Goal: Task Accomplishment & Management: Manage account settings

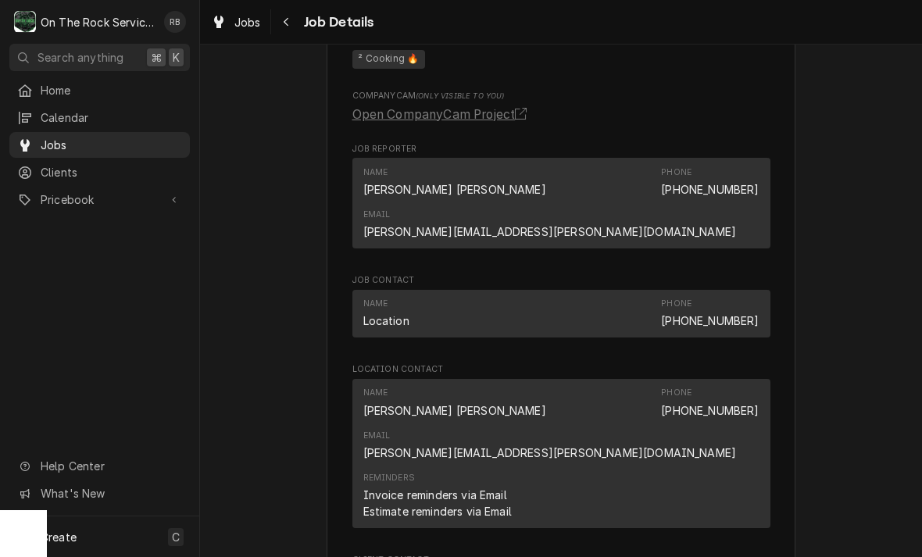
scroll to position [1247, 0]
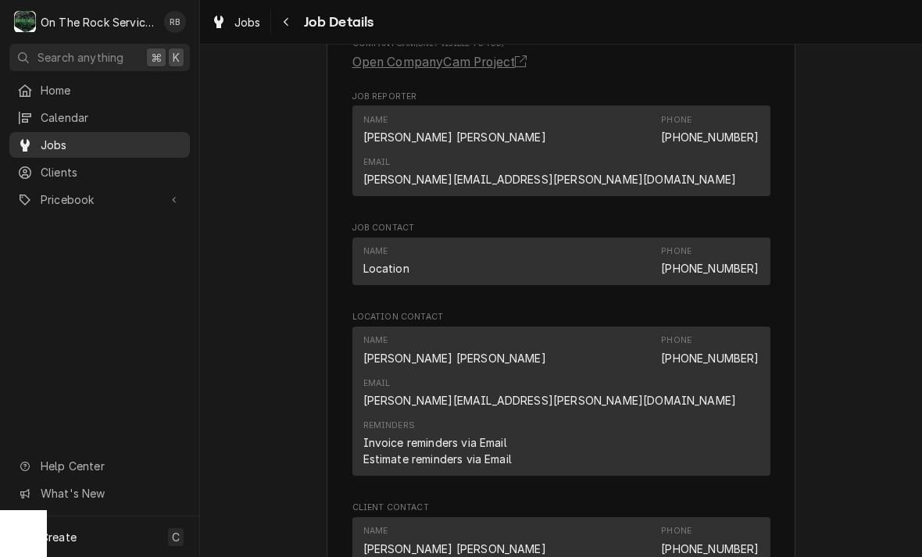
click at [54, 139] on span "Jobs" at bounding box center [111, 145] width 141 height 16
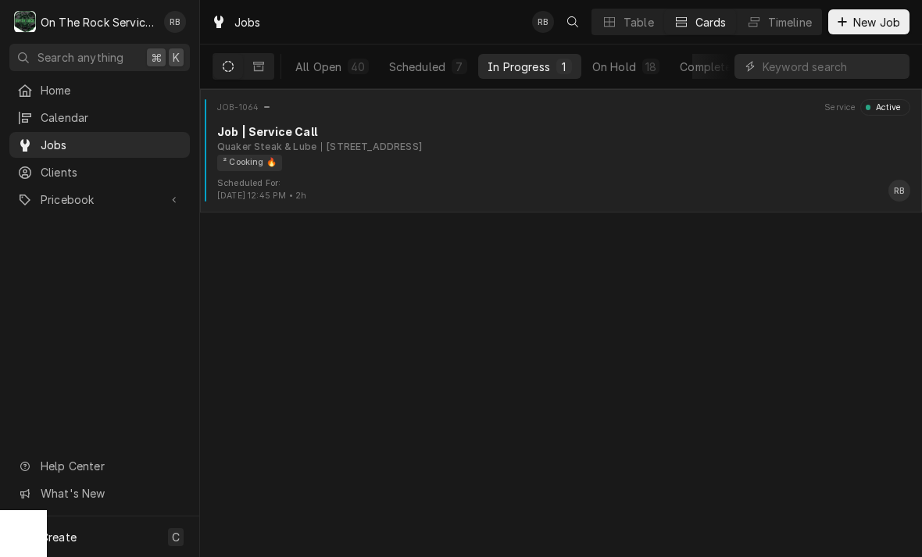
click at [273, 160] on div "² Cooking 🔥" at bounding box center [249, 163] width 65 height 16
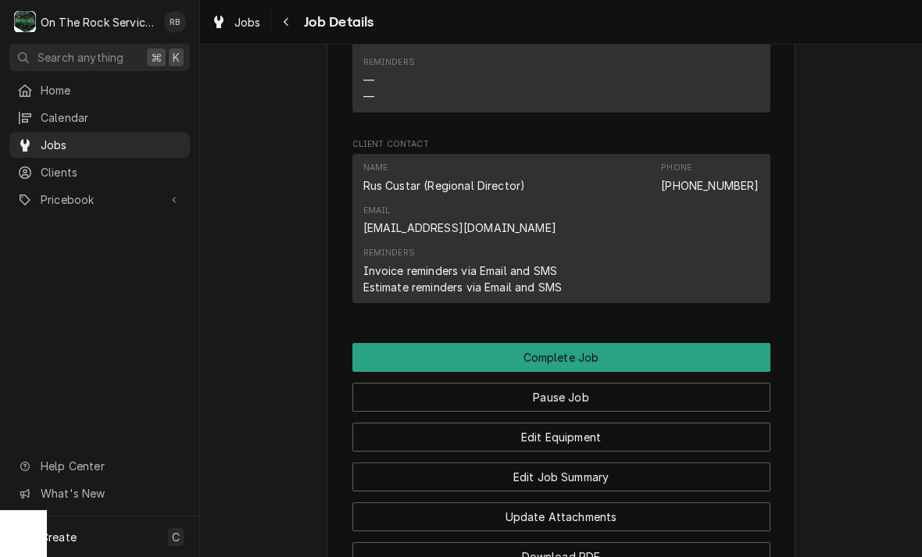
scroll to position [1306, 0]
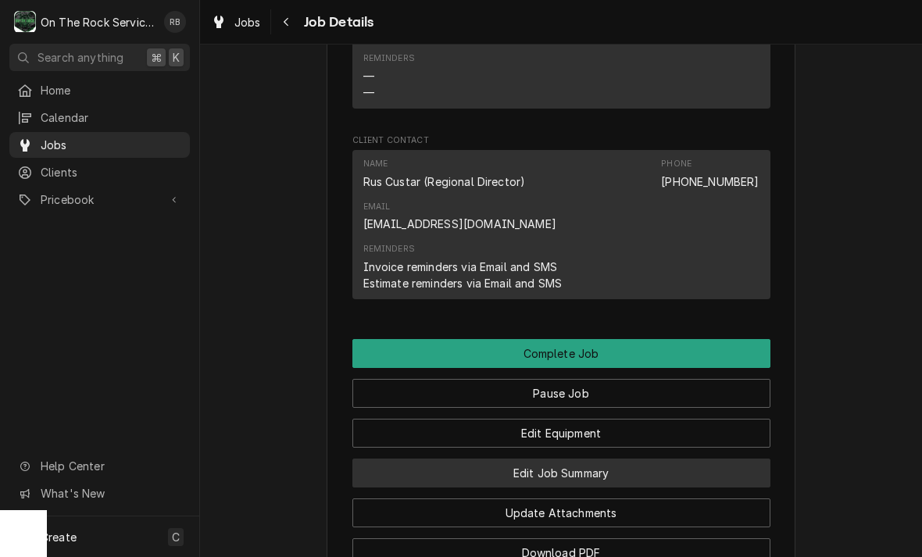
click at [719, 458] on button "Edit Job Summary" at bounding box center [561, 472] width 418 height 29
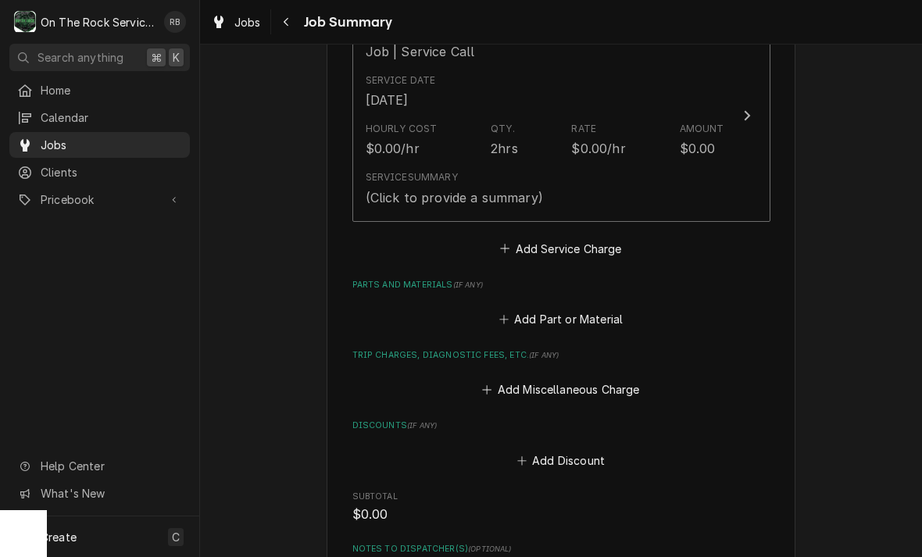
scroll to position [326, 0]
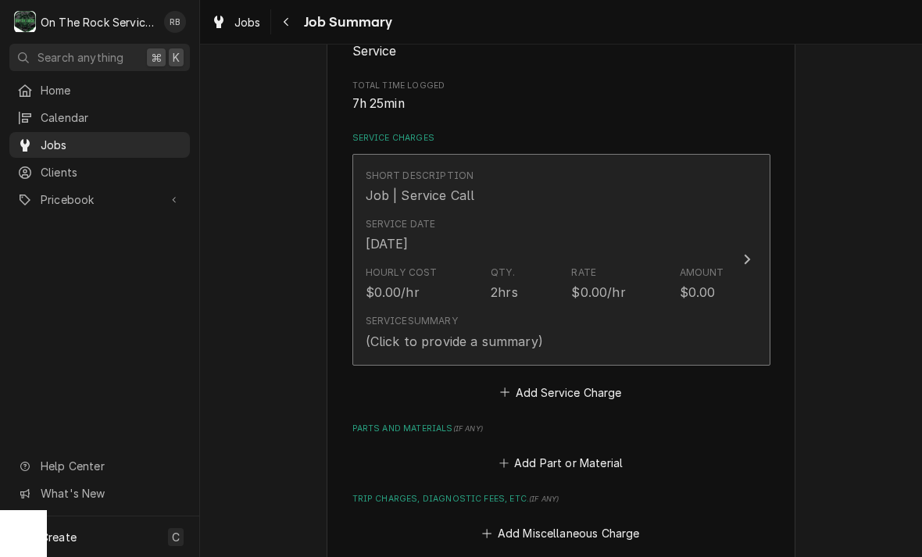
click at [729, 284] on button "Short Description Job | Service Call Service Date [DATE] Hourly Cost $0.00/hr Q…" at bounding box center [561, 260] width 418 height 212
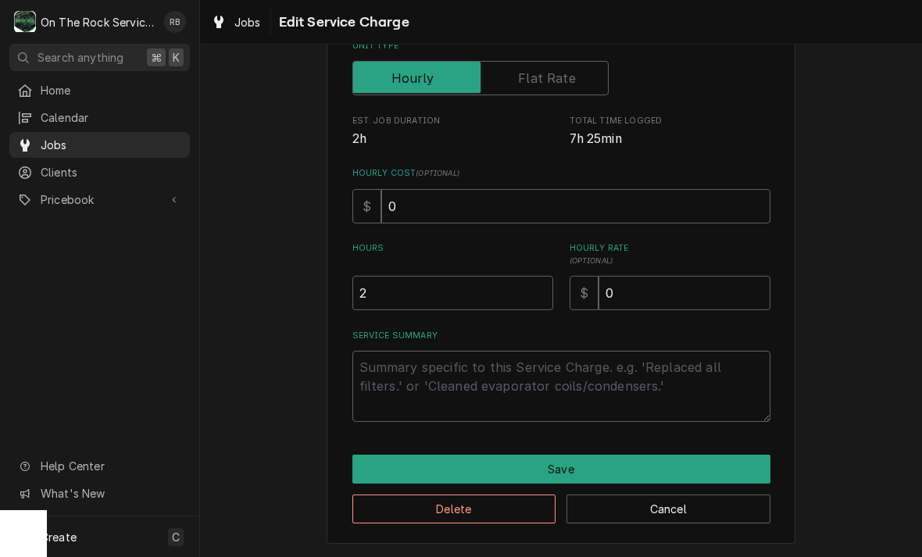
scroll to position [237, 0]
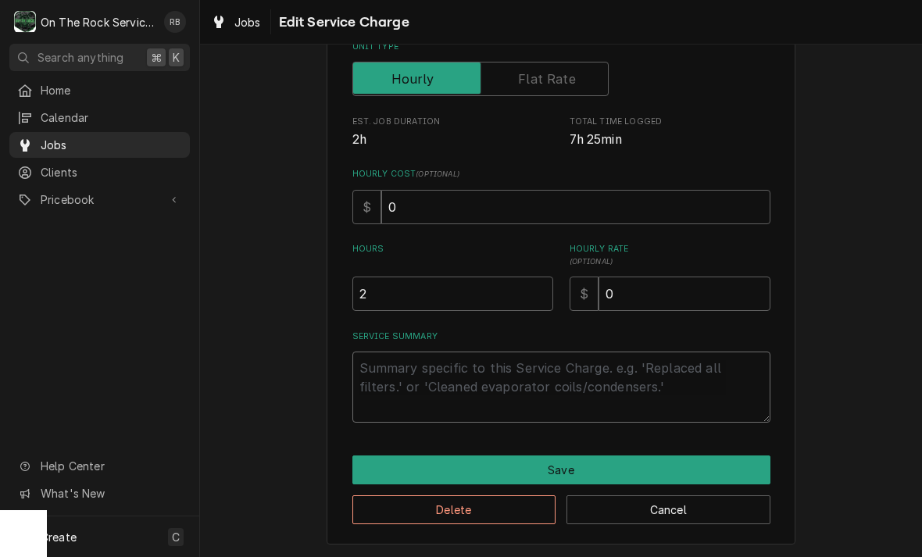
click at [722, 394] on textarea "Service Summary" at bounding box center [561, 386] width 418 height 71
type textarea "x"
type textarea "9"
type textarea "x"
type textarea "9/"
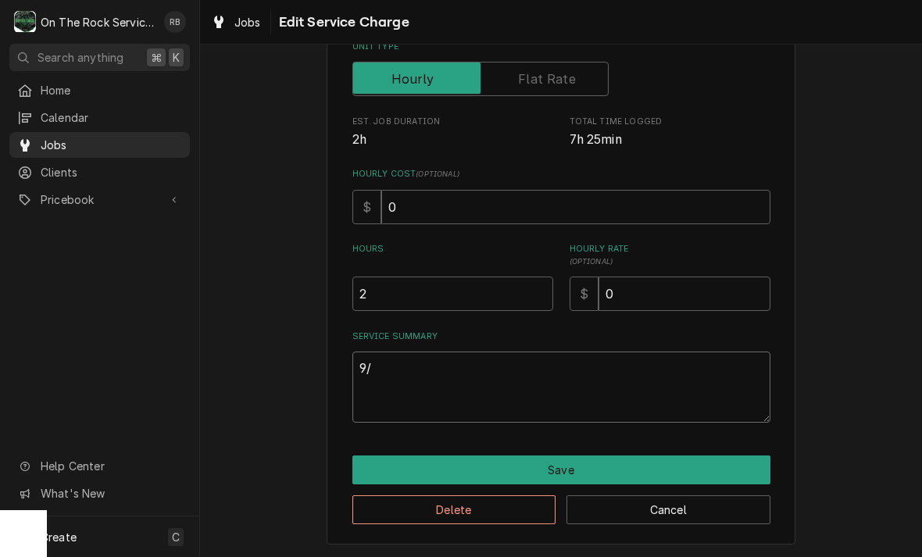
type textarea "x"
type textarea "9/9"
type textarea "x"
type textarea "9/9/"
type textarea "x"
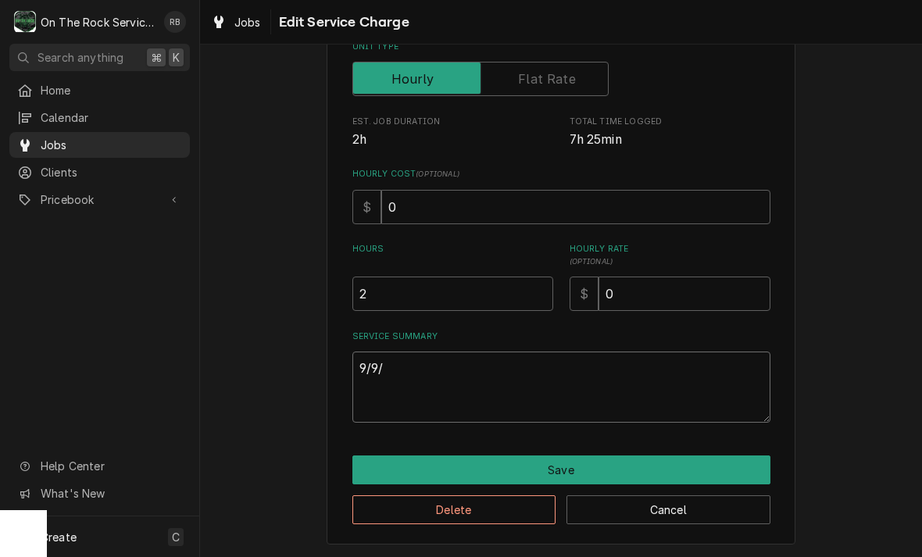
type textarea "9/9/2"
type textarea "x"
type textarea "9/9/25"
type textarea "x"
type textarea "9/9/25"
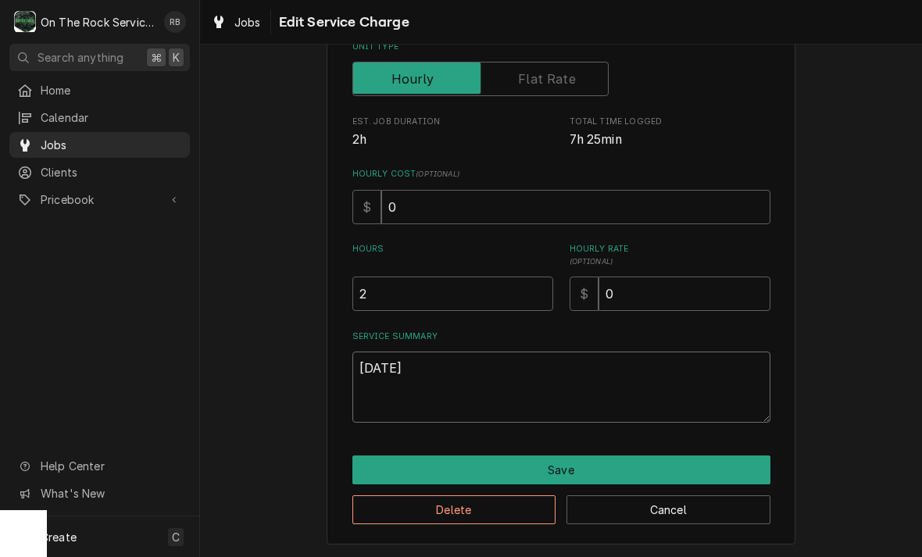
type textarea "x"
type textarea "9/9/25 r"
type textarea "x"
type textarea "9/9/25 ra"
type textarea "x"
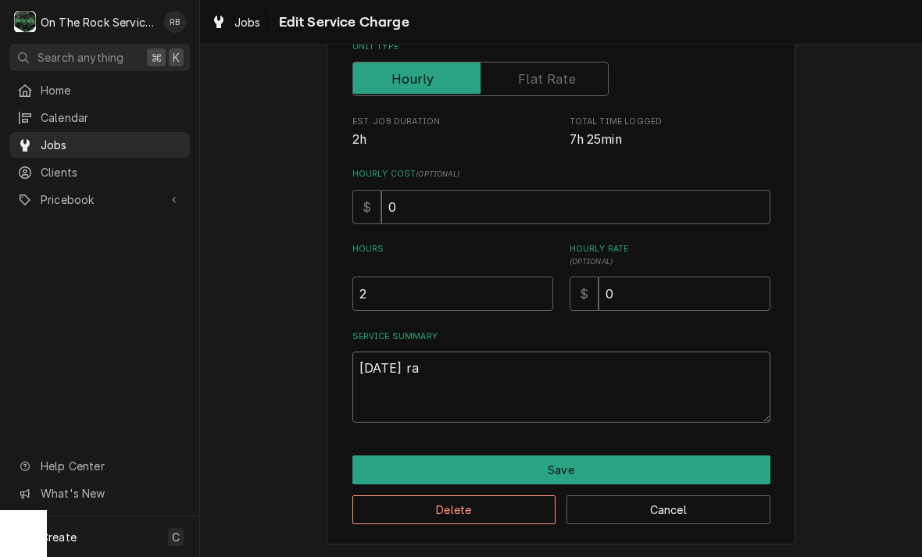
type textarea "9/9/25 rat"
type textarea "x"
type textarea "9/9/25 ra"
type textarea "x"
type textarea "9/9/25 ray"
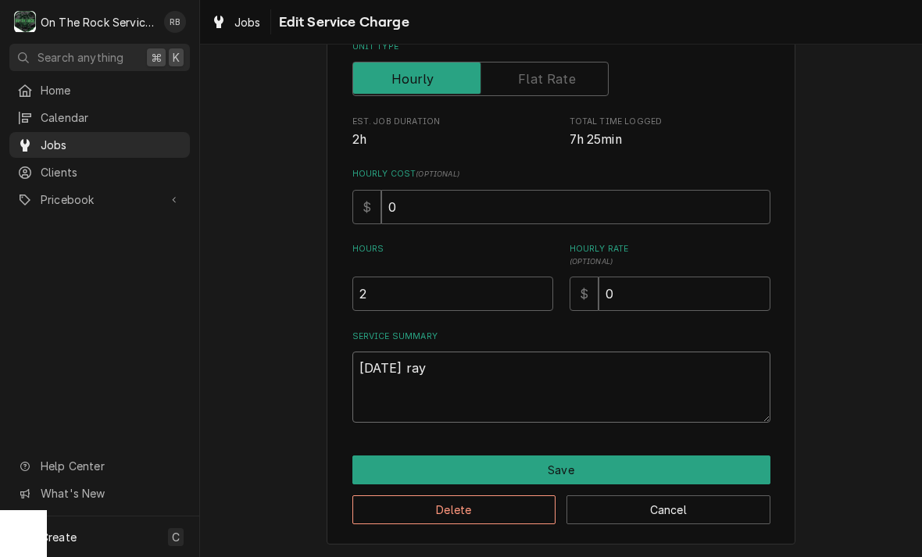
type textarea "x"
type textarea "9/9/25 ray"
type textarea "x"
type textarea "9/9/25 ray"
type textarea "x"
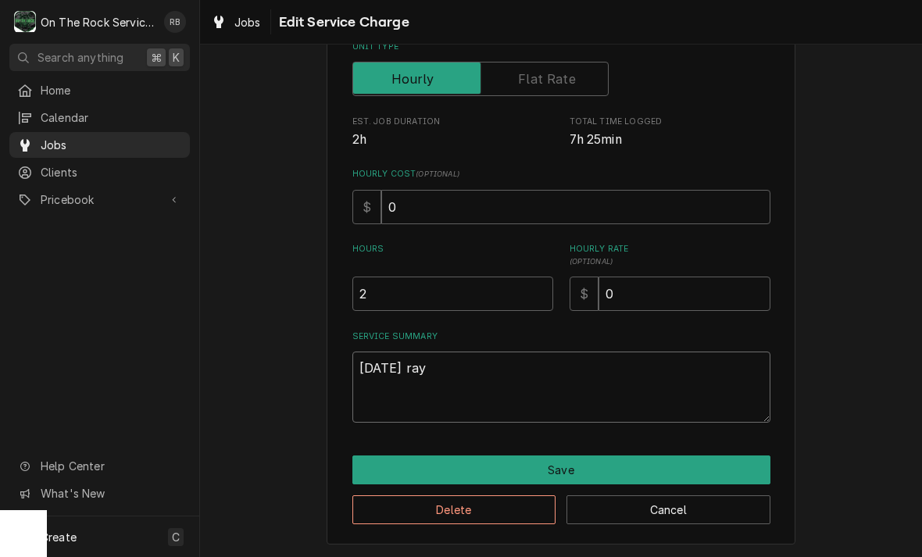
type textarea "9/9/25 ra"
type textarea "x"
type textarea "9/9/25 r"
type textarea "x"
type textarea "9/9/25"
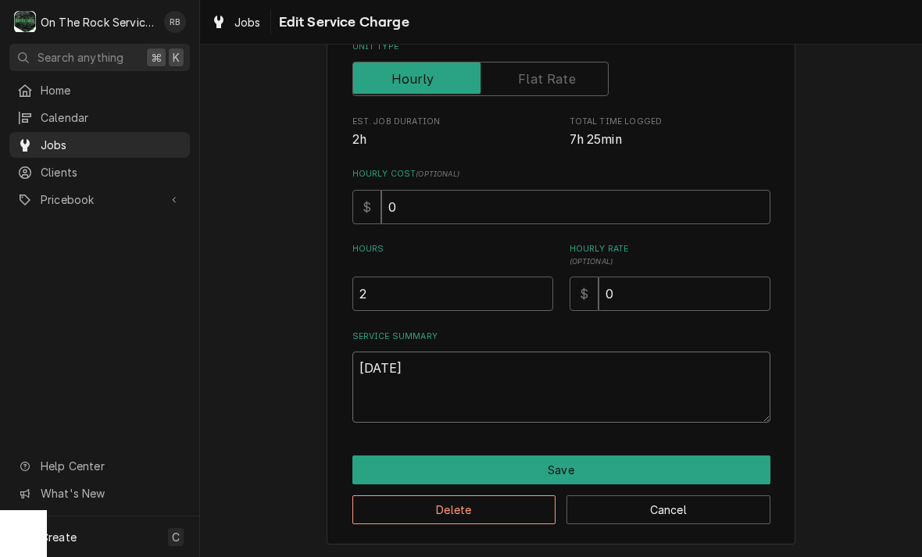
type textarea "x"
type textarea "9/9/25"
type textarea "x"
type textarea "9/9/25 R"
type textarea "x"
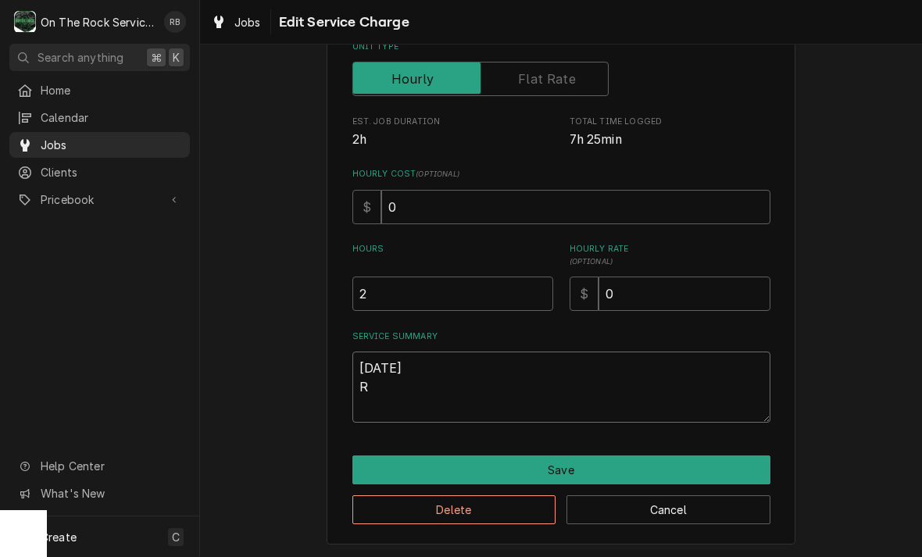
type textarea "9/9/25 Ra"
type textarea "x"
type textarea "9/9/25 Ray"
type textarea "x"
type textarea "9/9/25 Ray"
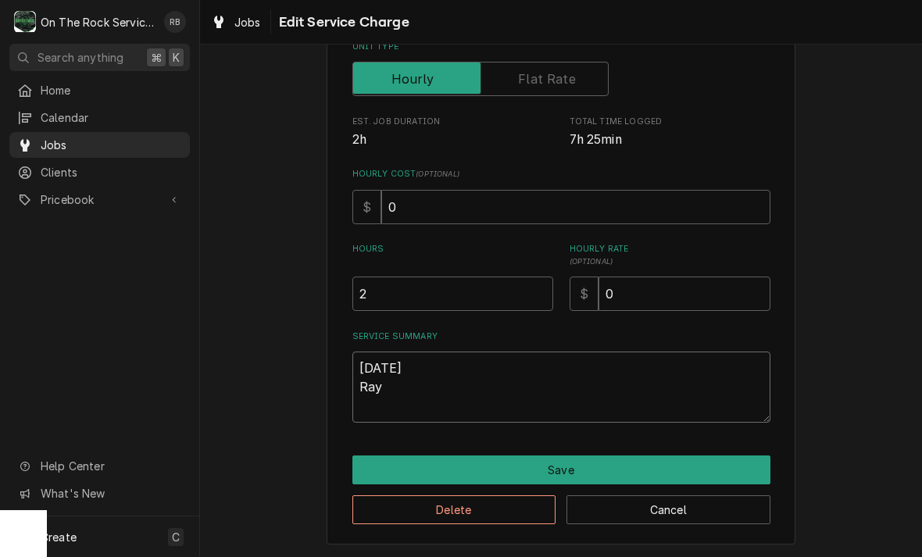
type textarea "x"
type textarea "9/9/25 Ray a"
type textarea "x"
type textarea "9/9/25 Ray ad"
type textarea "x"
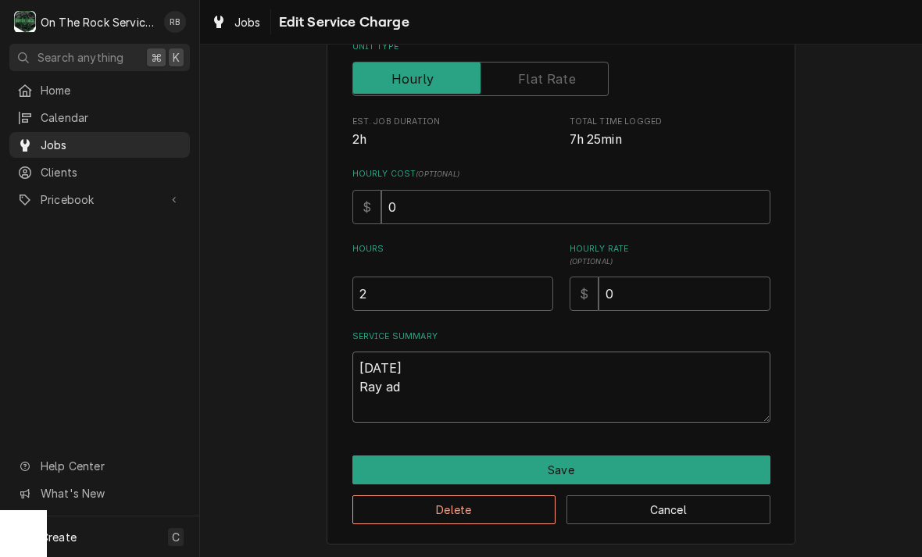
type textarea "9/9/25 Ray adn"
type textarea "x"
type textarea "9/9/25 Ray and"
type textarea "x"
type textarea "9/9/25 Ray and"
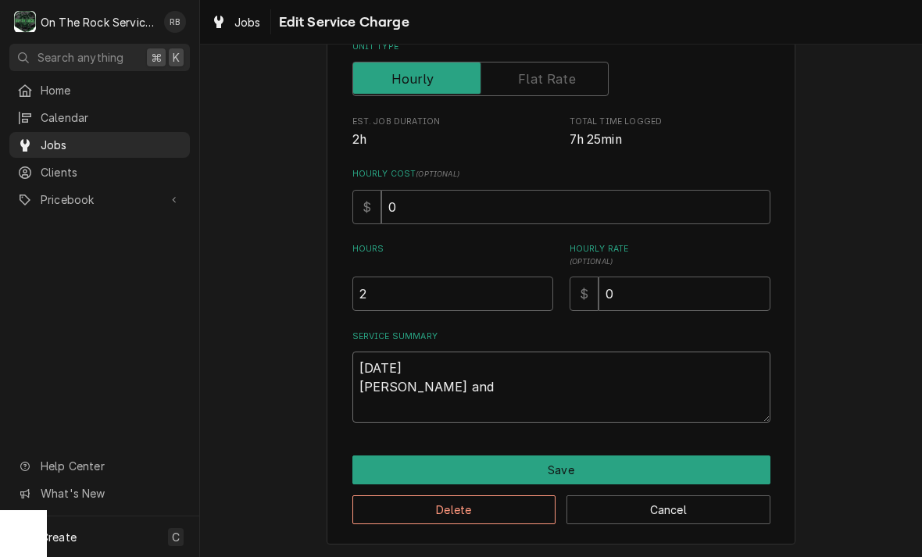
type textarea "x"
type textarea "9/9/25 Ray and i"
type textarea "x"
type textarea "9/9/25 Ray and iz"
type textarea "x"
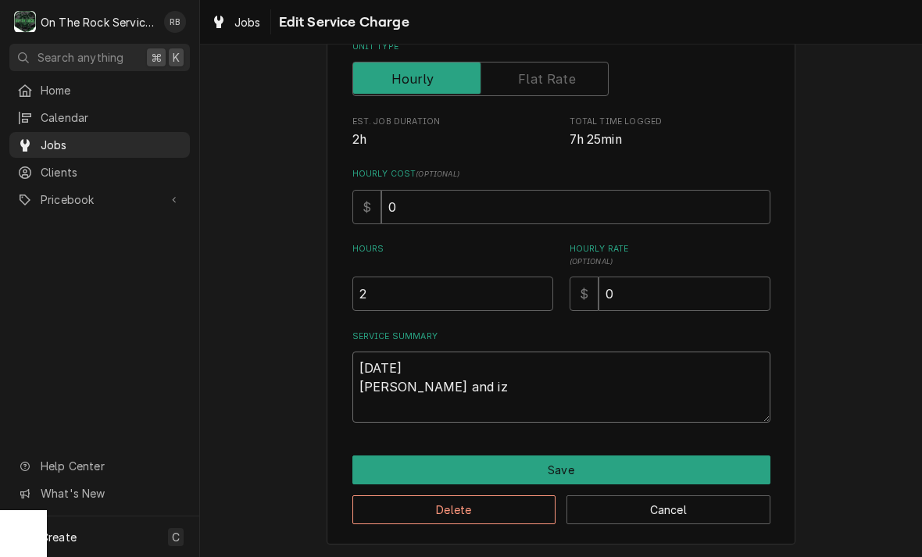
type textarea "9/9/25 Ray and izz"
type textarea "x"
type textarea "9/9/25 Ray and izzy"
type textarea "x"
type textarea "9/9/25 Ray and Izzy"
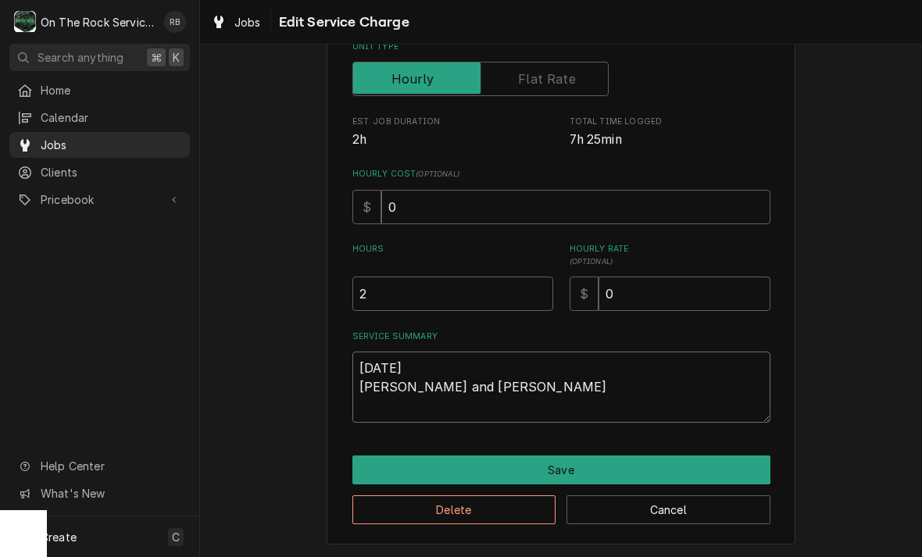
type textarea "x"
type textarea "9/9/25 Ray and Izzy"
type textarea "x"
type textarea "9/9/25 Ray and Izzy p"
type textarea "x"
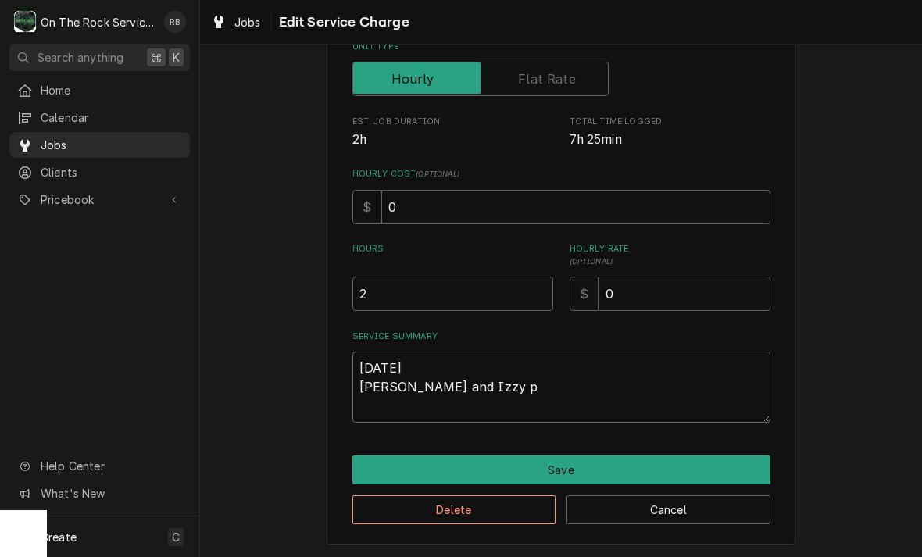
type textarea "9/9/25 Ray and Izzy pr"
type textarea "x"
type textarea "9/9/25 Ray and Izzy pro"
type textarea "x"
type textarea "9/9/25 Ray and Izzy prov"
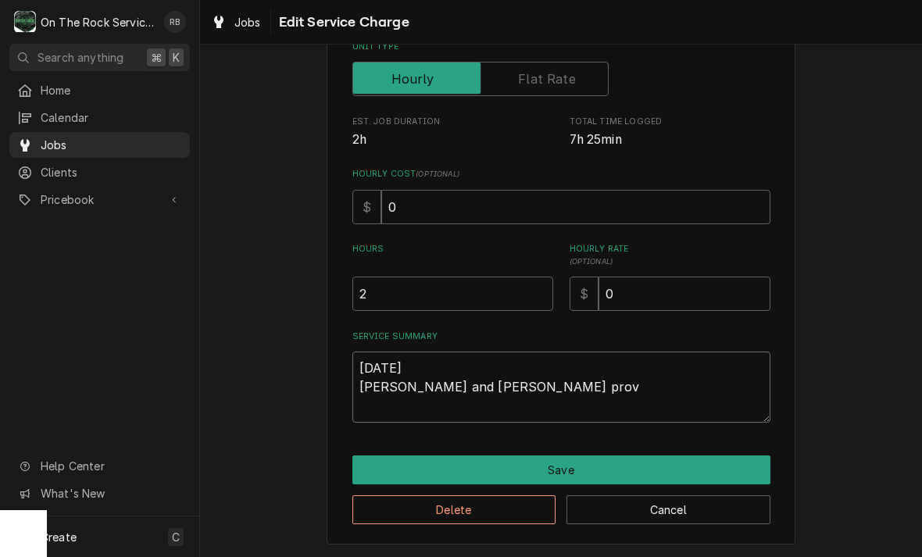
type textarea "x"
type textarea "9/9/25 Ray and Izzy provi"
type textarea "x"
type textarea "9/9/25 Ray and Izzy provid"
type textarea "x"
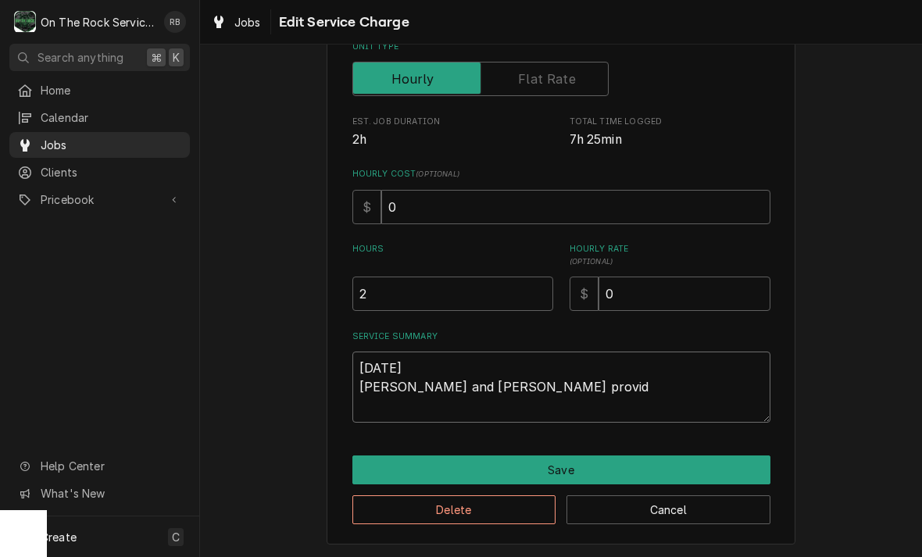
type textarea "9/9/25 Ray and Izzy provide"
type textarea "x"
type textarea "9/9/25 Ray and Izzy provided"
type textarea "x"
type textarea "9/9/25 Ray and Izzy provided"
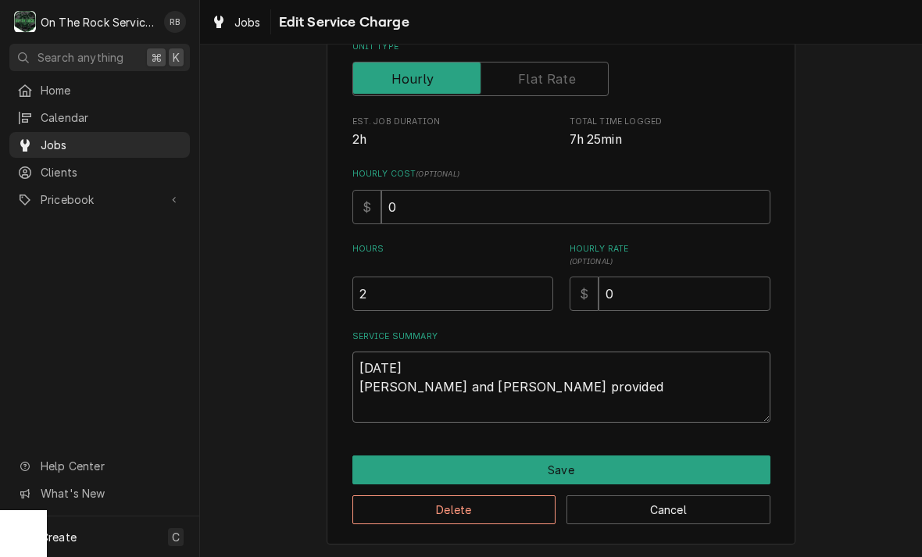
type textarea "x"
type textarea "9/9/25 Ray and Izzy provided s"
type textarea "x"
type textarea "9/9/25 Ray and Izzy provided se"
type textarea "x"
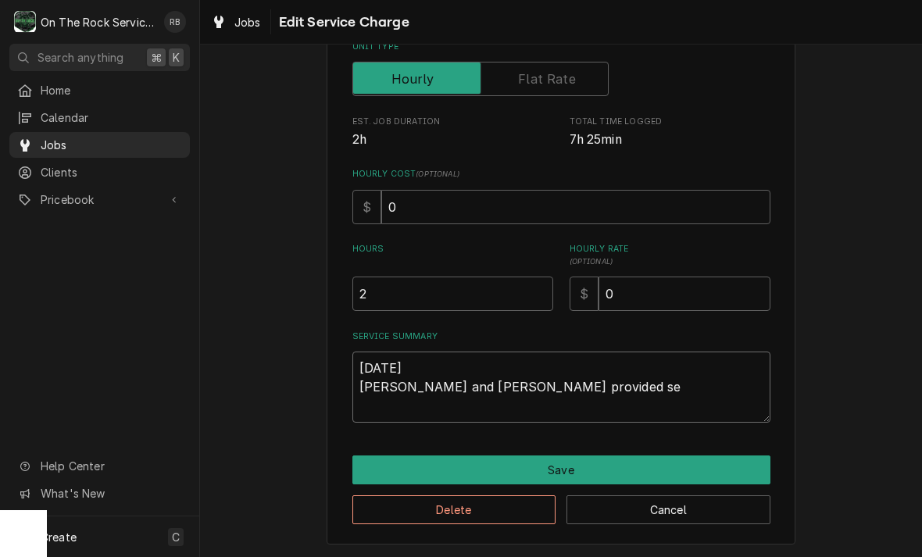
type textarea "9/9/25 Ray and Izzy provided ser"
type textarea "x"
type textarea "9/9/25 Ray and Izzy provided serv"
type textarea "x"
type textarea "9/9/25 Ray and Izzy provided servi"
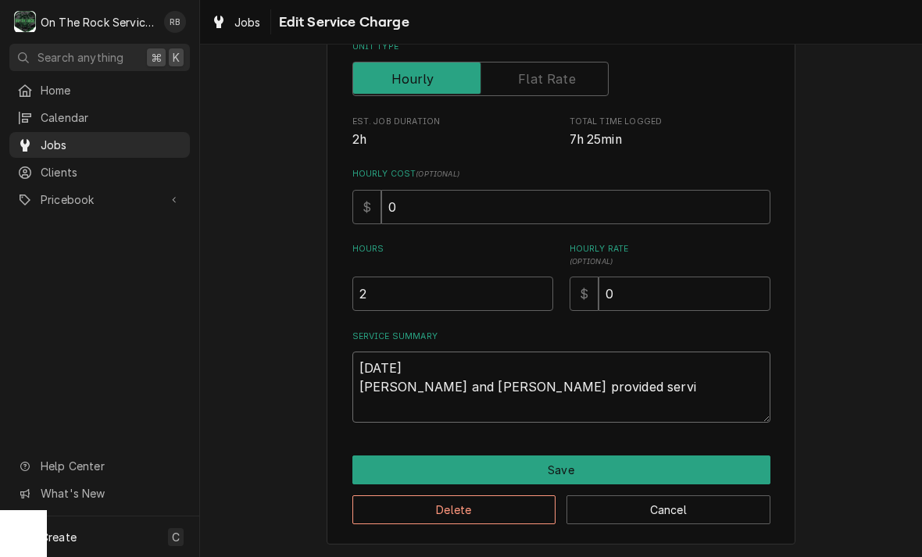
type textarea "x"
type textarea "9/9/25 Ray and Izzy provided serviv"
type textarea "x"
type textarea "9/9/25 Ray and Izzy provided servive"
type textarea "x"
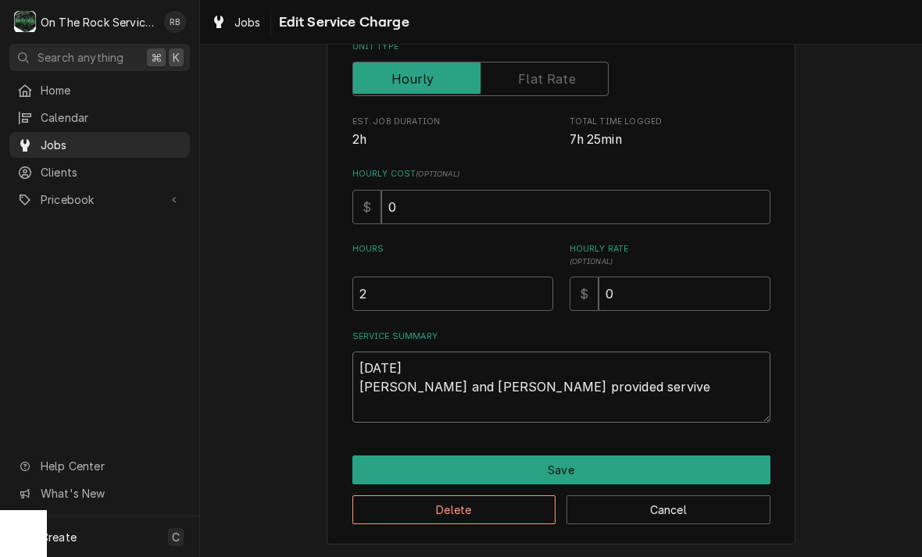
type textarea "9/9/25 Ray and Izzy provided service"
type textarea "x"
type textarea "9/9/25 Ray and Izzy provided service"
type textarea "x"
type textarea "9/9/25 Ray and Izzy provided service a"
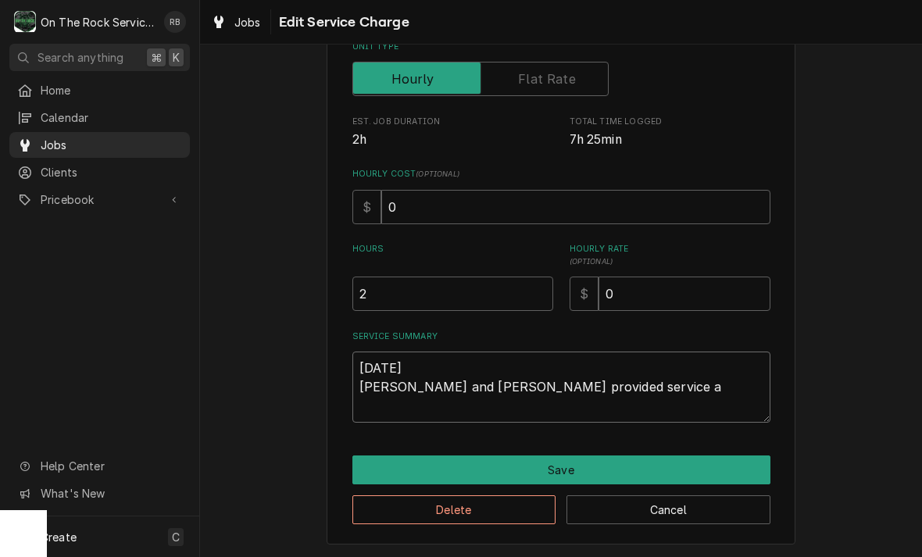
type textarea "x"
type textarea "9/9/25 Ray and Izzy provided service an"
type textarea "x"
type textarea "9/9/25 Ray and Izzy provided service and"
type textarea "x"
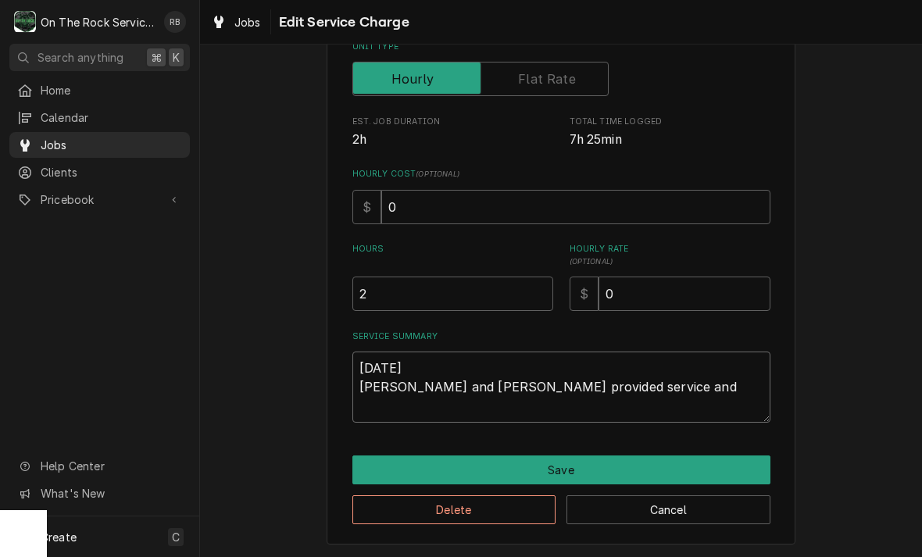
type textarea "9/9/25 Ray and Izzy provided service and"
type textarea "x"
type textarea "9/9/25 Ray and Izzy provided service and l"
type textarea "x"
type textarea "9/9/25 Ray and Izzy provided service and la"
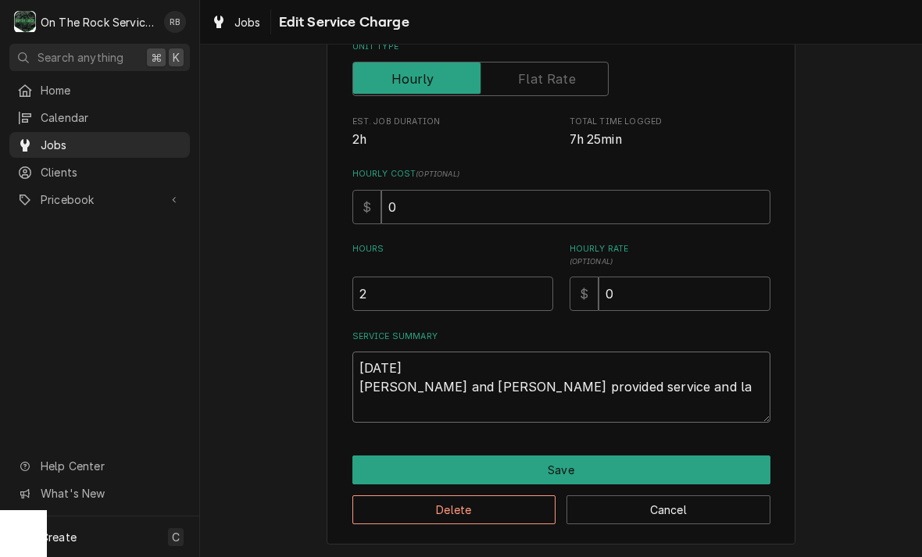
type textarea "x"
type textarea "9/9/25 Ray and Izzy provided service and lab"
type textarea "x"
type textarea "9/9/25 Ray and Izzy provided service and labo"
type textarea "x"
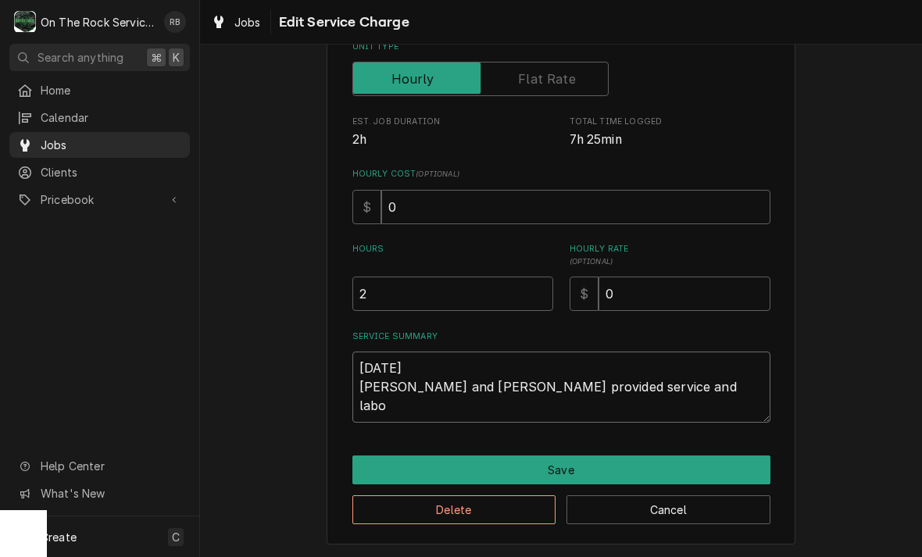
type textarea "9/9/25 Ray and Izzy provided service and labor"
type textarea "x"
type textarea "9/9/25 Ray and Izzy provided service and labor"
type textarea "x"
type textarea "9/9/25 Ray and Izzy provided service and labor t"
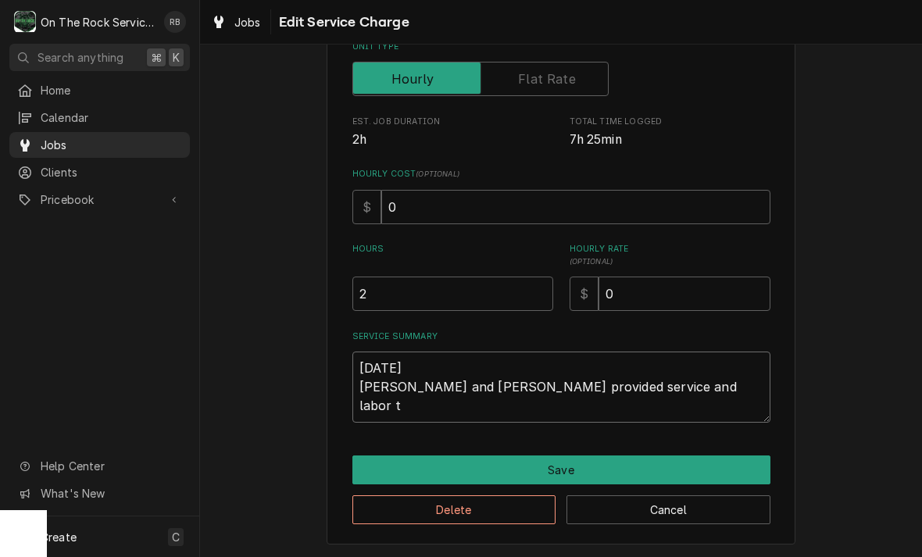
type textarea "x"
type textarea "9/9/25 Ray and Izzy provided service and labor tp"
type textarea "x"
type textarea "9/9/25 Ray and Izzy provided service and labor tp"
type textarea "x"
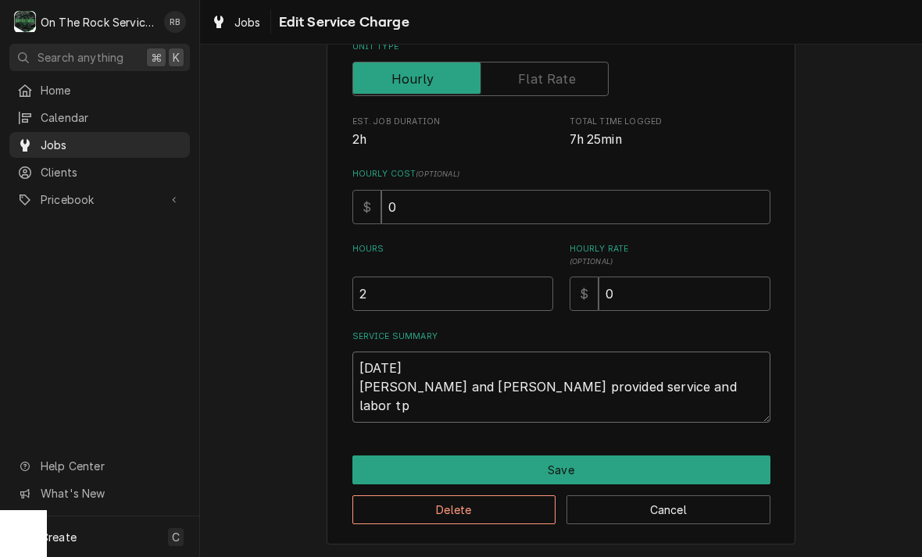
type textarea "9/9/25 Ray and Izzy provided service and labor tp"
type textarea "x"
type textarea "9/9/25 Ray and Izzy provided service and labor t"
type textarea "x"
type textarea "9/9/25 Ray and Izzy provided service and labor to"
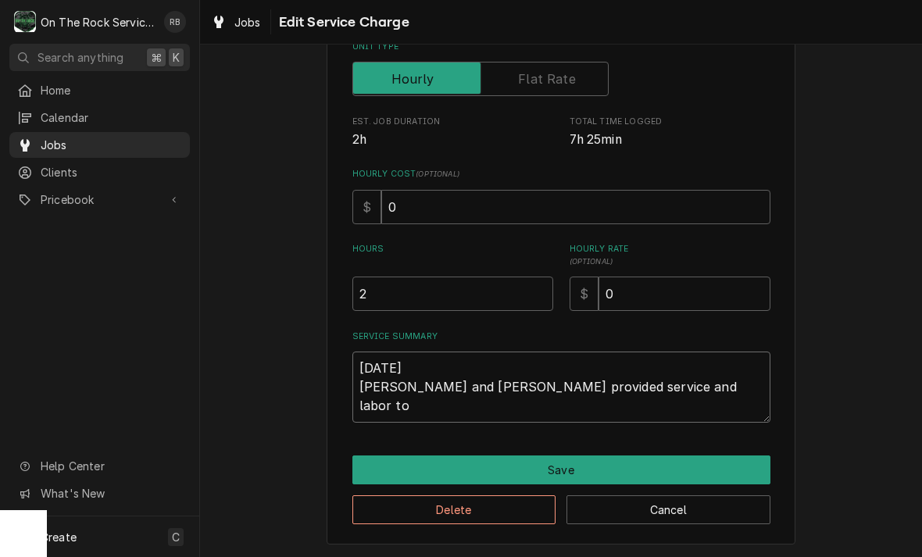
type textarea "x"
type textarea "9/9/25 Ray and Izzy provided service and labor to"
type textarea "x"
type textarea "9/9/25 Ray and Izzy provided service and labor to d"
type textarea "x"
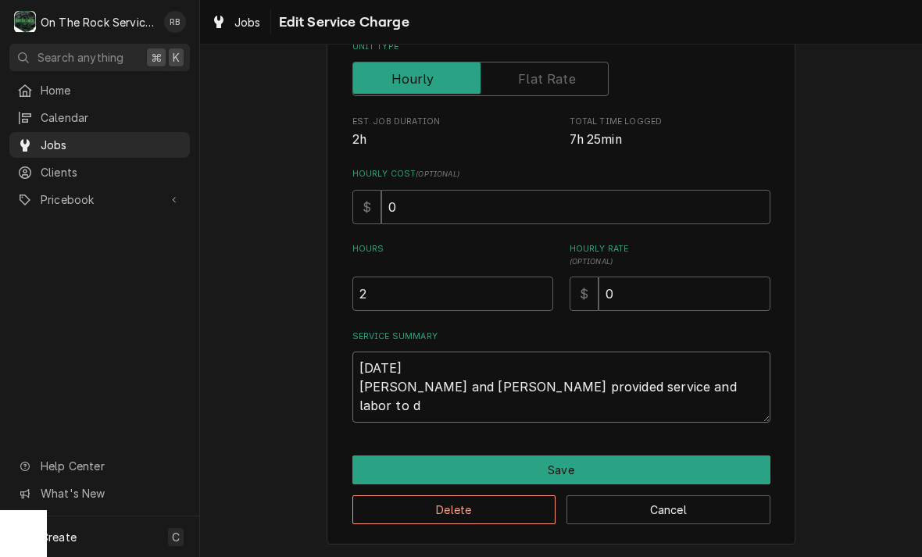
type textarea "9/9/25 Ray and Izzy provided service and labor to di"
type textarea "x"
type textarea "9/9/25 Ray and Izzy provided service and labor to diagnose"
type textarea "x"
type textarea "9/9/25 Ray and Izzy provided service and labor to diagnose"
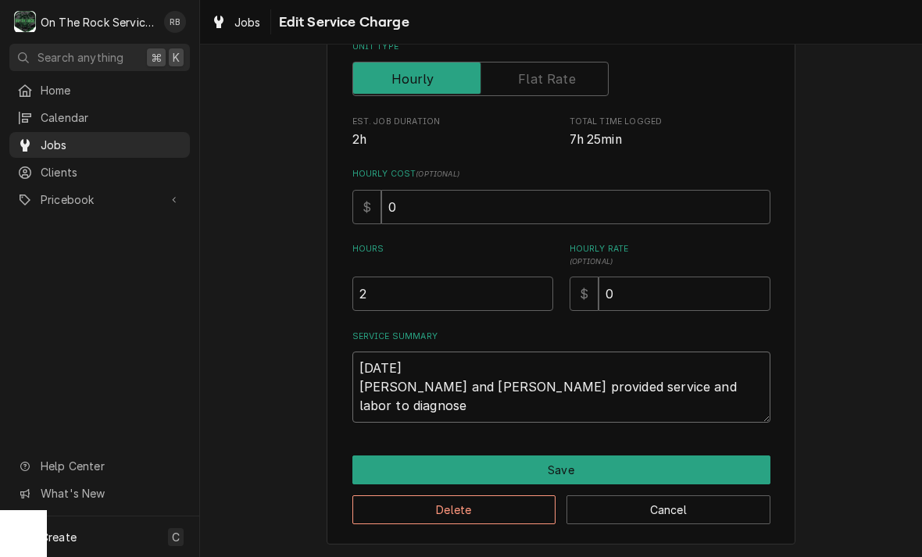
type textarea "x"
type textarea "9/9/25 Ray and Izzy provided service and labor to diagnose a"
type textarea "x"
type textarea "9/9/25 Ray and Izzy provided service and labor to diagnose an"
type textarea "x"
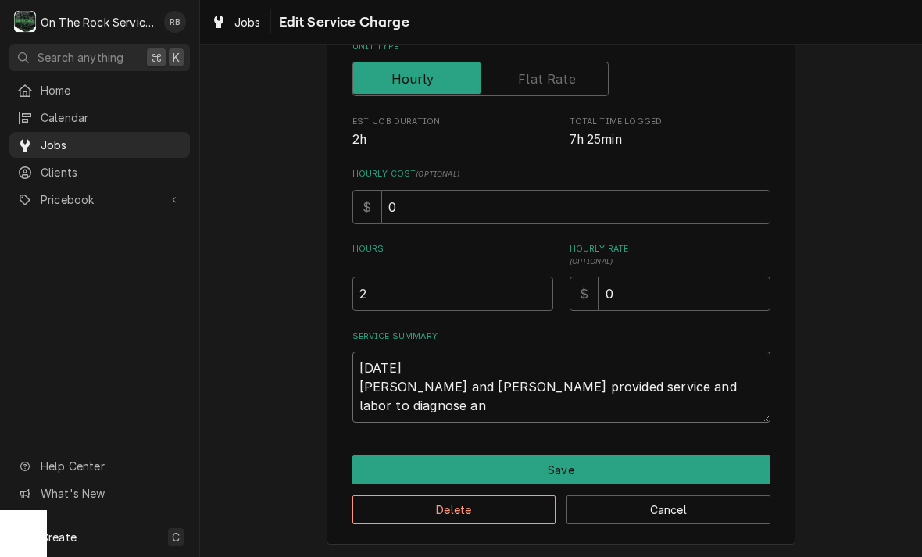
type textarea "9/9/25 Ray and Izzy provided service and labor to diagnose and"
type textarea "x"
type textarea "9/9/25 Ray and Izzy provided service and labor to diagnose and"
type textarea "x"
type textarea "9/9/25 Ray and Izzy provided service and labor to diagnose and r"
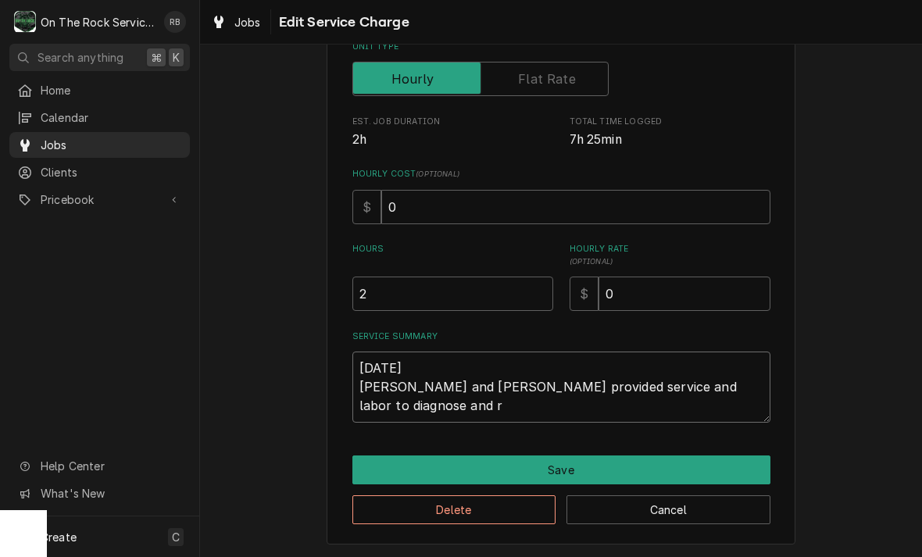
type textarea "x"
type textarea "9/9/25 Ray and Izzy provided service and labor to diagnose and re"
type textarea "x"
type textarea "9/9/25 Ray and Izzy provided service and labor to diagnose and rep"
type textarea "x"
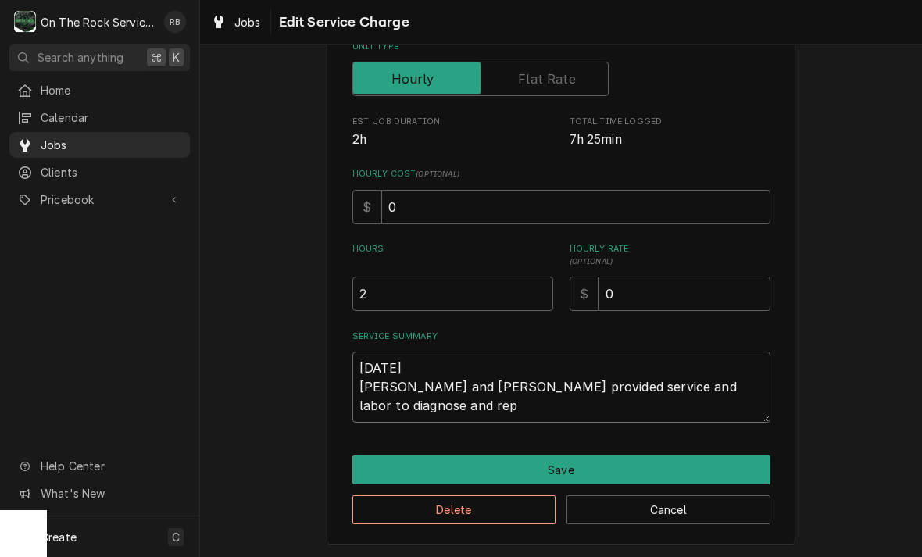
type textarea "9/9/25 Ray and Izzy provided service and labor to diagnose and repair"
type textarea "x"
type textarea "9/9/25 Ray and Izzy provided service and labor to diagnose and repair"
type textarea "x"
type textarea "9/9/25 Ray and Izzy provided service and labor to diagnose and repair w"
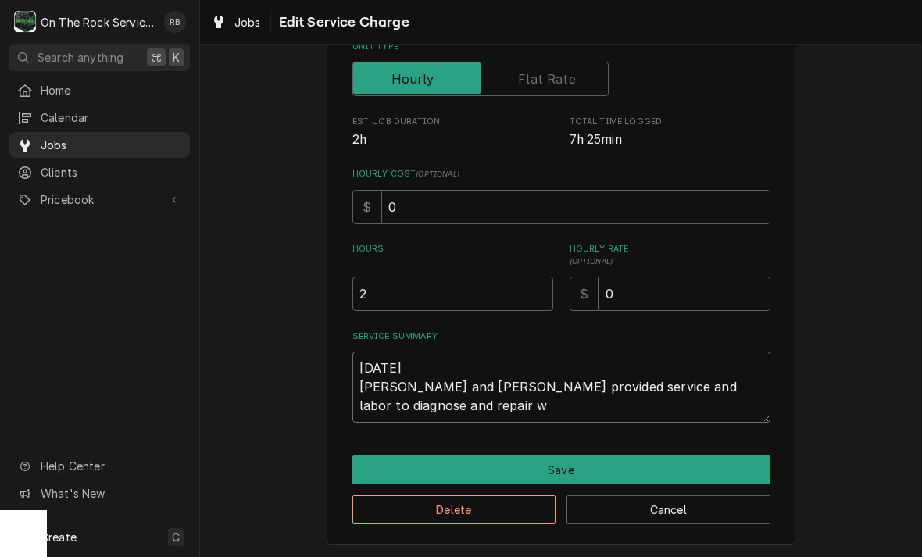
type textarea "x"
type textarea "9/9/25 Ray and Izzy provided service and labor to diagnose and repair wa"
type textarea "x"
type textarea "9/9/25 Ray and Izzy provided service and labor to diagnose and repair wal"
type textarea "x"
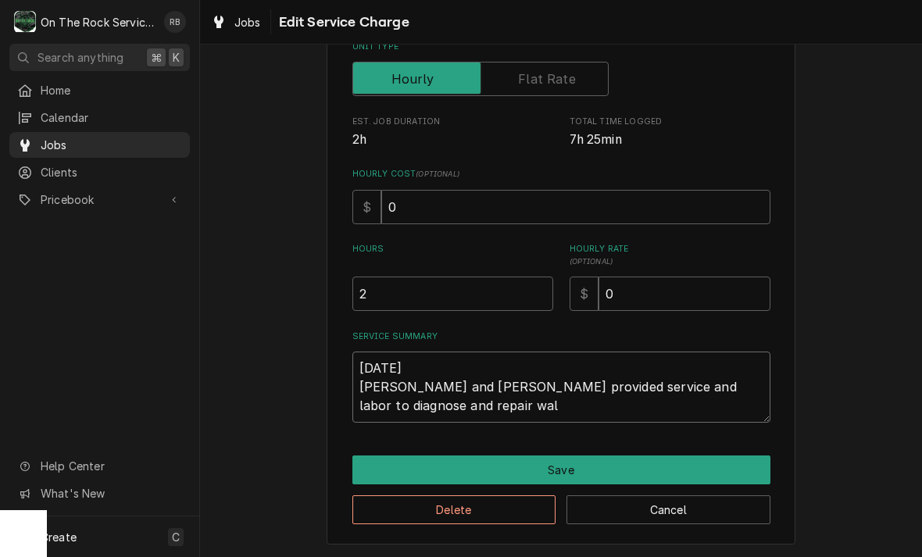
type textarea "9/9/25 Ray and Izzy provided service and labor to diagnose and repair walk"
type textarea "x"
type textarea "9/9/25 Ray and Izzy provided service and labor to diagnose and repair walk"
type textarea "x"
type textarea "9/9/25 Ray and Izzy provided service and labor to diagnose and repair walk i"
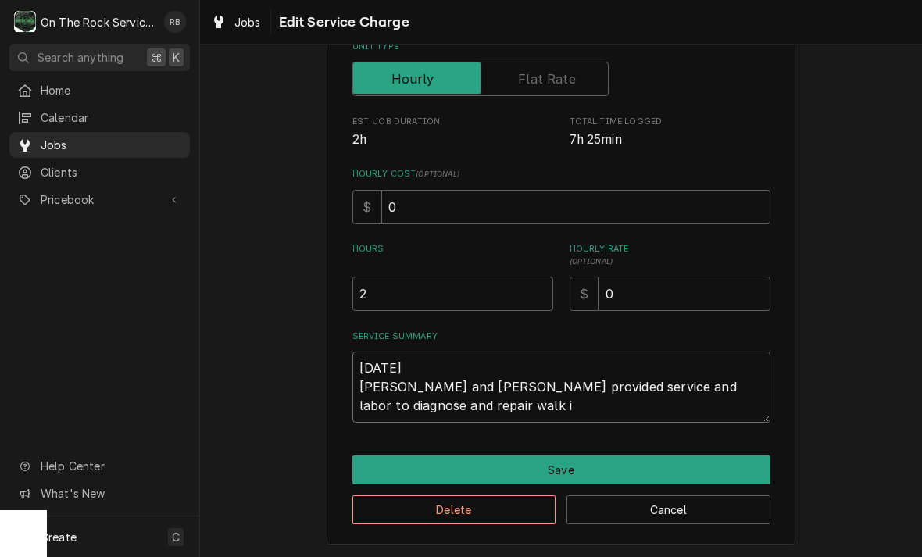
type textarea "x"
type textarea "9/9/25 Ray and Izzy provided service and labor to diagnose and repair walk in"
type textarea "x"
type textarea "9/9/25 Ray and Izzy provided service and labor to diagnose and repair walk in"
type textarea "x"
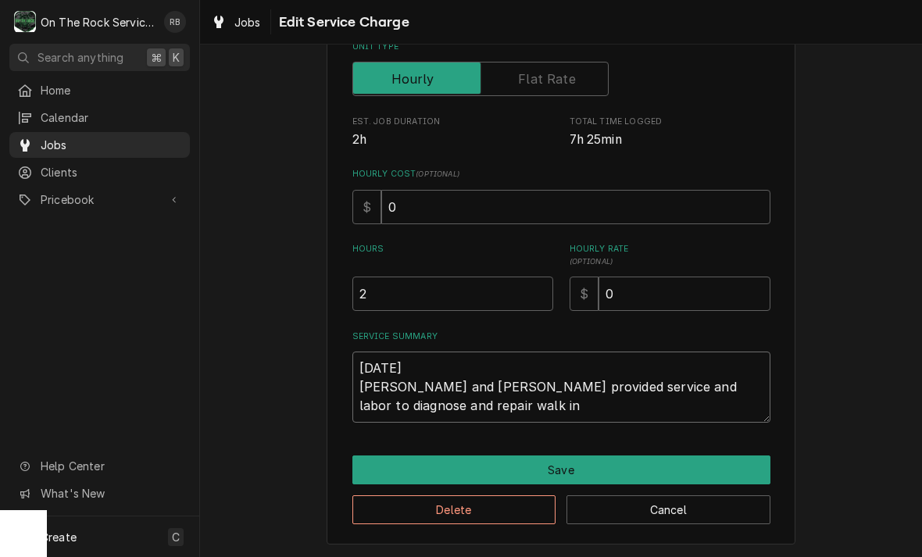
type textarea "9/9/25 Ray and Izzy provided service and labor to diagnose and repair walk in c"
type textarea "x"
type textarea "9/9/25 Ray and Izzy provided service and labor to diagnose and repair walk in co"
type textarea "x"
type textarea "9/9/25 Ray and Izzy provided service and labor to diagnose and repair walk in c…"
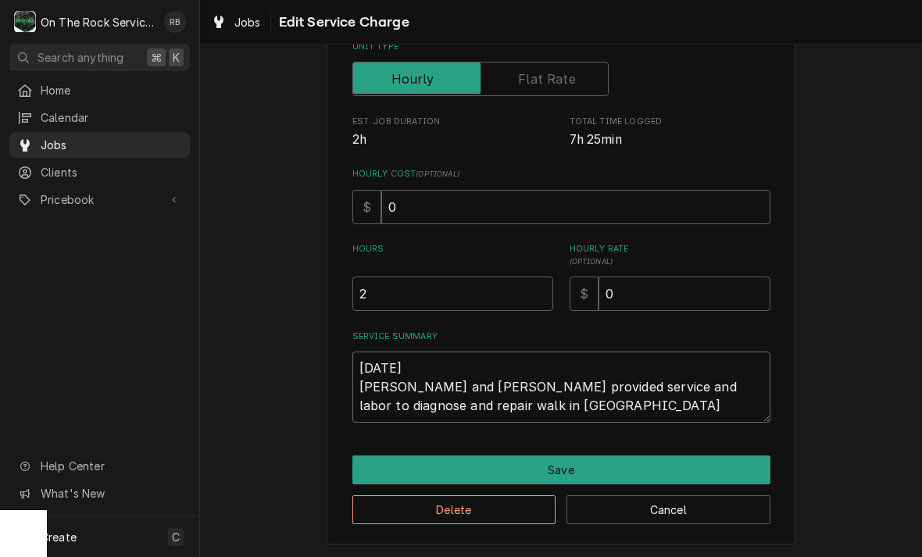
type textarea "x"
type textarea "9/9/25 Ray and Izzy provided service and labor to diagnose and repair walk in c…"
type textarea "x"
type textarea "9/9/25 Ray and Izzy provided service and labor to diagnose and repair walk in c…"
type textarea "x"
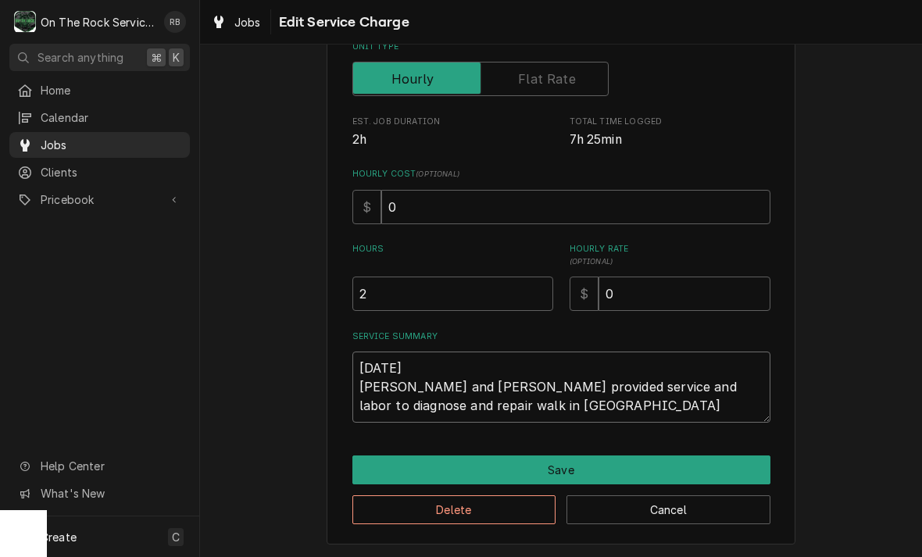
type textarea "9/9/25 Ray and Izzy provided service and labor to diagnose and repair walk in c…"
type textarea "x"
type textarea "9/9/25 Ray and Izzy provided service and labor to diagnose and repair walk in c…"
type textarea "x"
type textarea "9/9/25 Ray and Izzy provided service and labor to diagnose and repair walk in c…"
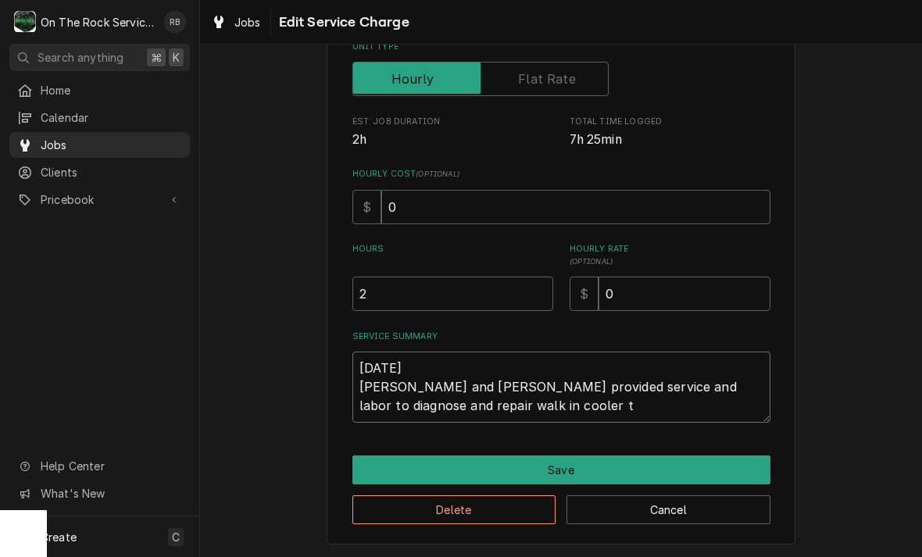
type textarea "x"
type textarea "9/9/25 Ray and Izzy provided service and labor to diagnose and repair walk in c…"
type textarea "x"
type textarea "9/9/25 Ray and Izzy provided service and labor to diagnose and repair walk in c…"
type textarea "x"
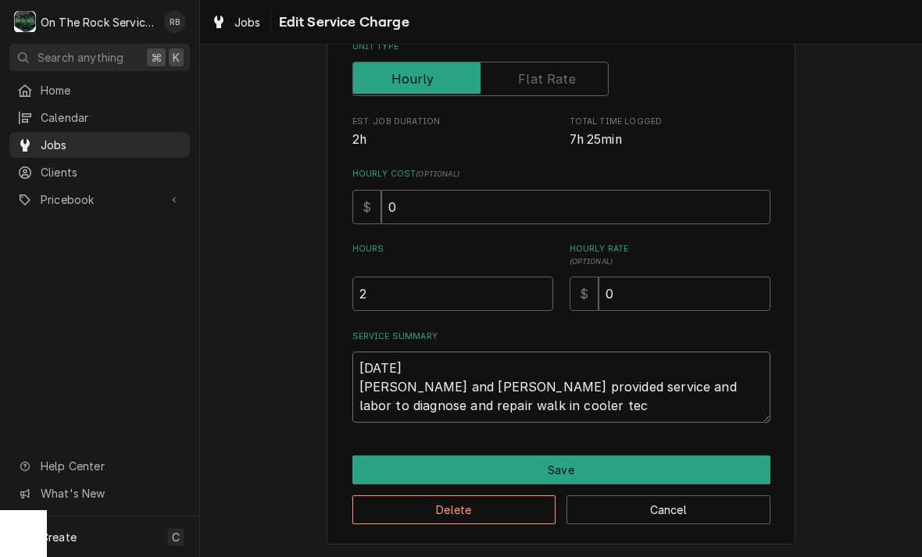
type textarea "9/9/25 Ray and Izzy provided service and labor to diagnose and repair walk in c…"
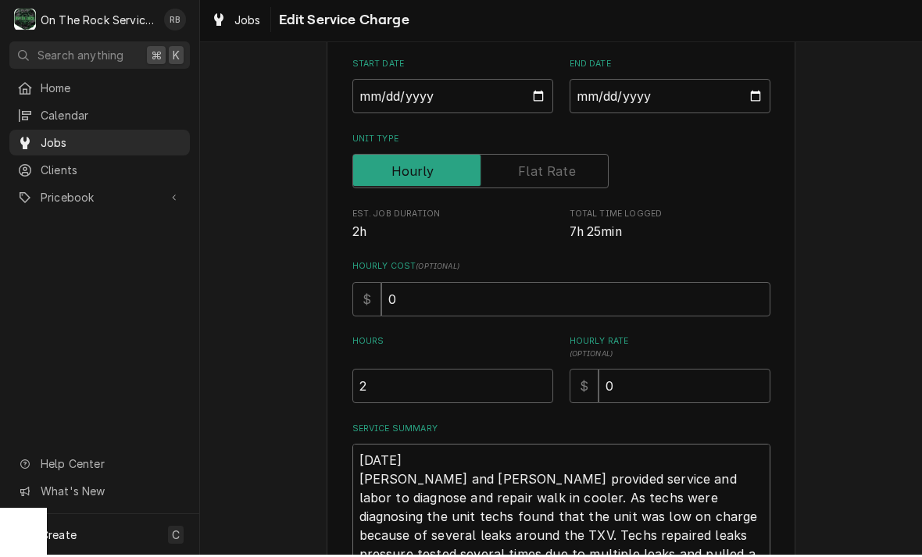
scroll to position [142, 0]
click at [521, 399] on input "2" at bounding box center [452, 389] width 201 height 34
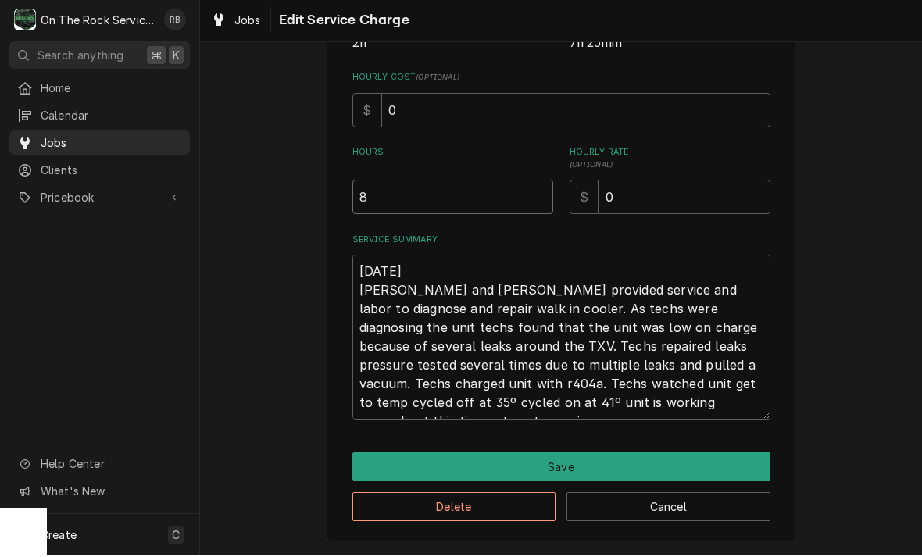
scroll to position [331, 0]
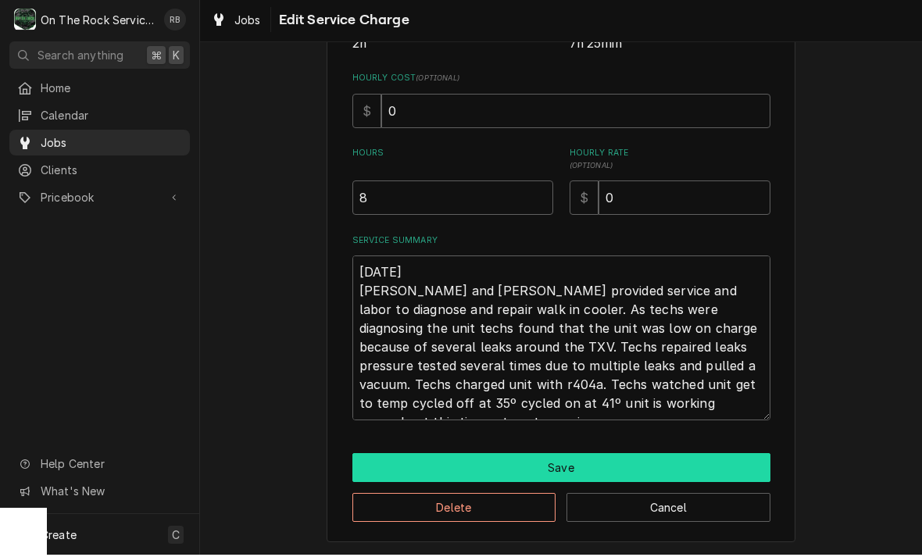
click at [716, 455] on button "Save" at bounding box center [561, 469] width 418 height 29
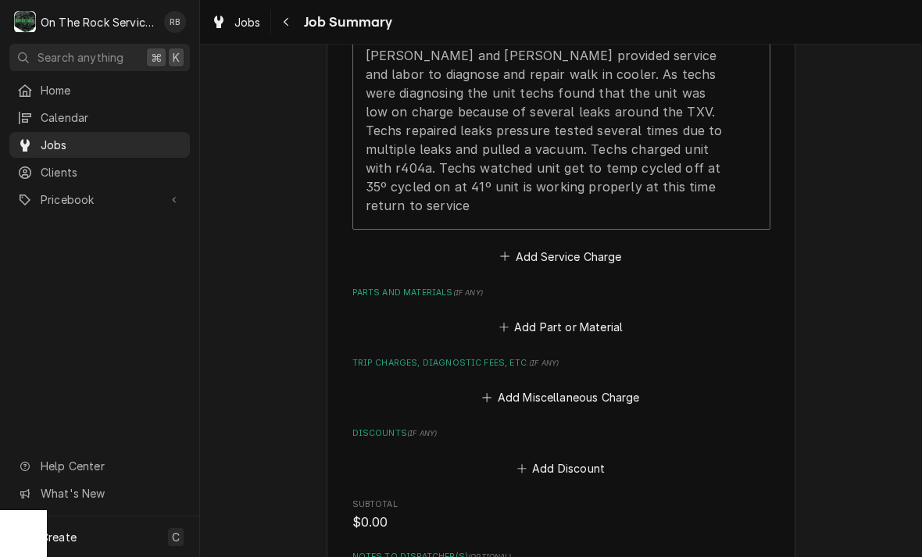
scroll to position [596, 0]
click at [575, 318] on button "Add Part or Material" at bounding box center [560, 329] width 129 height 22
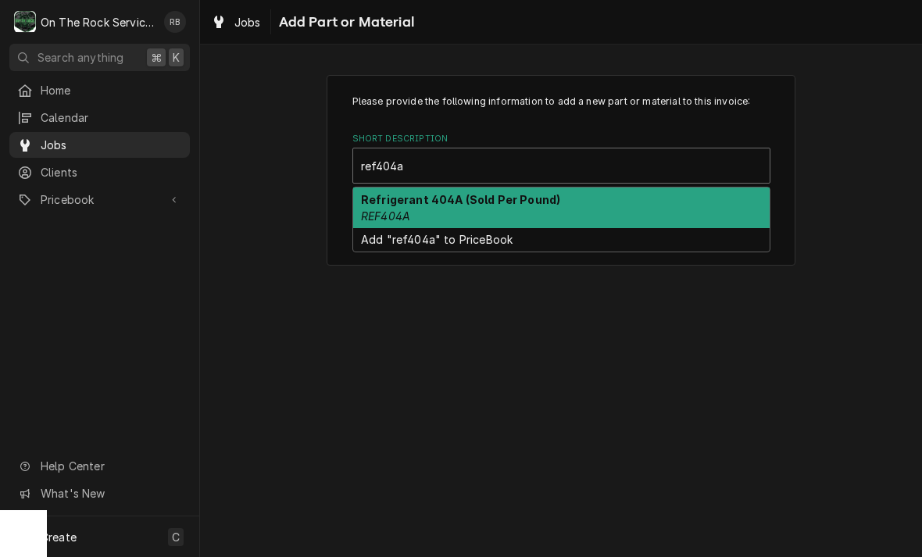
click at [423, 206] on strong "Refrigerant 404A (Sold Per Pound)" at bounding box center [460, 199] width 199 height 13
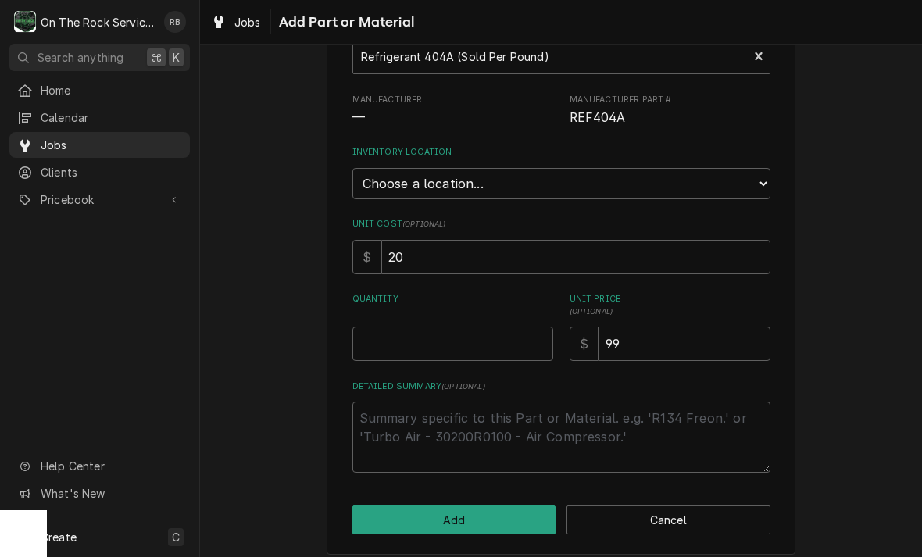
scroll to position [109, 0]
click at [409, 330] on input "Quantity" at bounding box center [452, 344] width 201 height 34
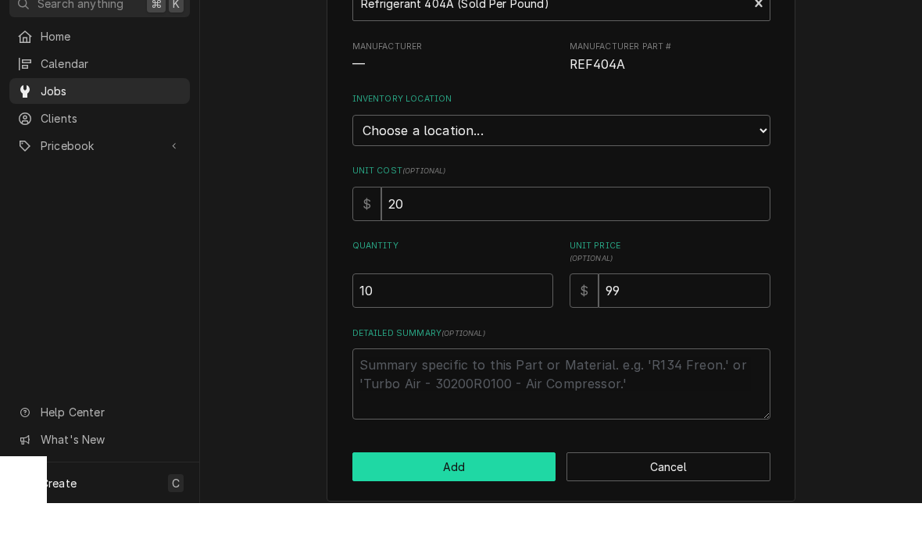
click at [478, 506] on button "Add" at bounding box center [454, 520] width 204 height 29
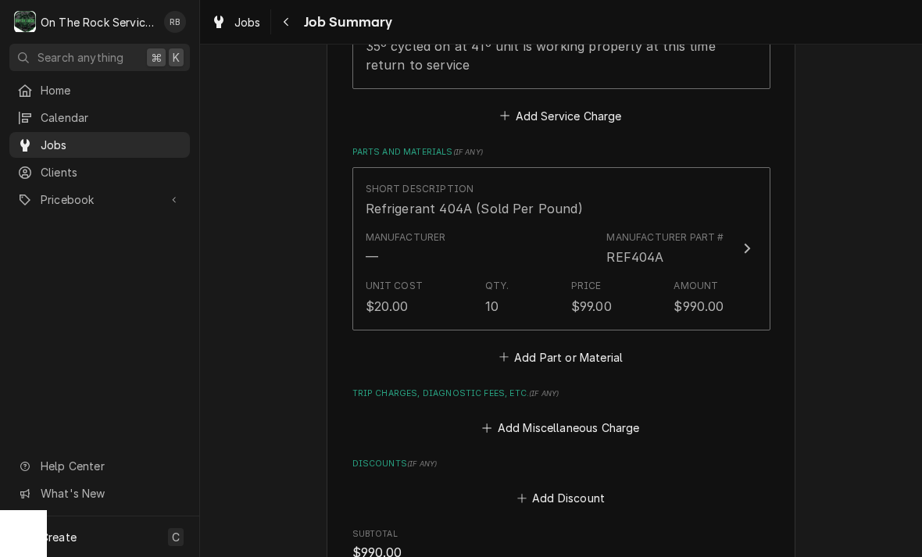
scroll to position [768, 0]
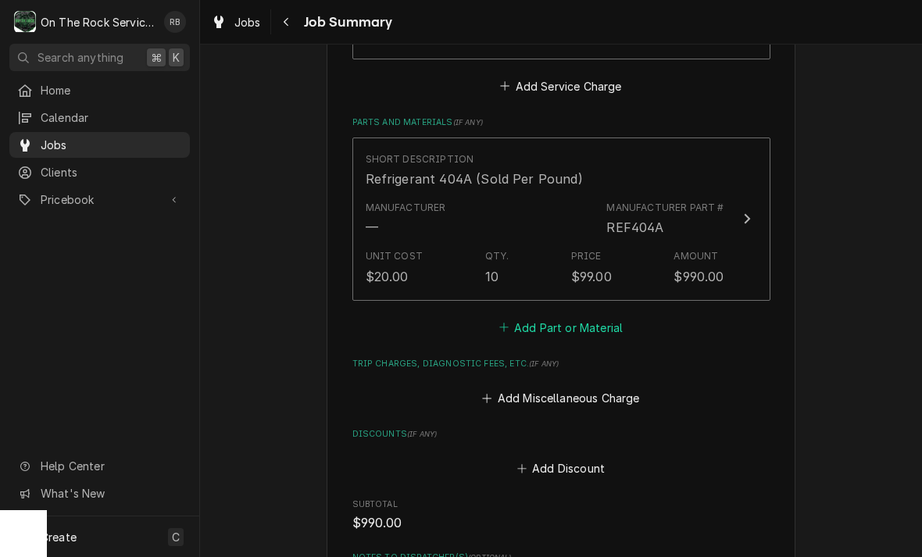
click at [565, 316] on button "Add Part or Material" at bounding box center [560, 327] width 129 height 22
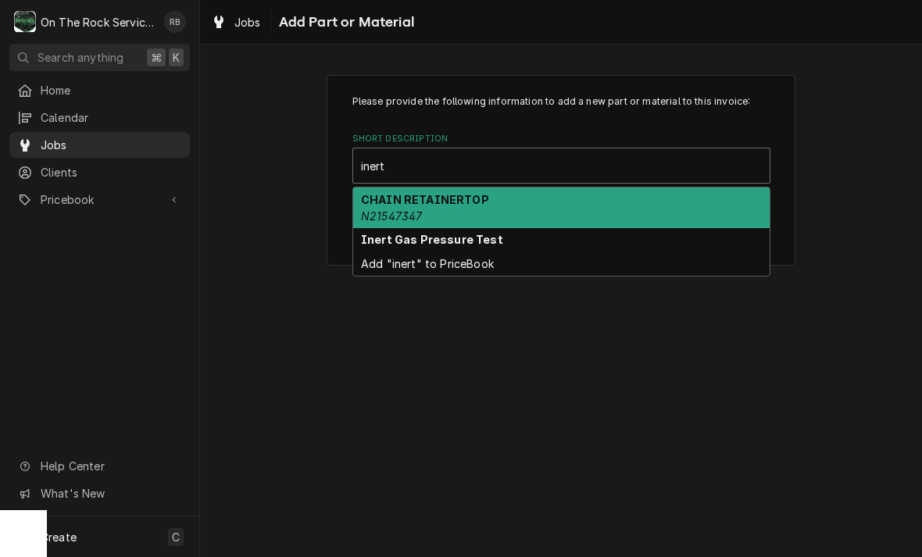
click at [421, 234] on strong "Inert Gas Pressure Test" at bounding box center [432, 239] width 142 height 13
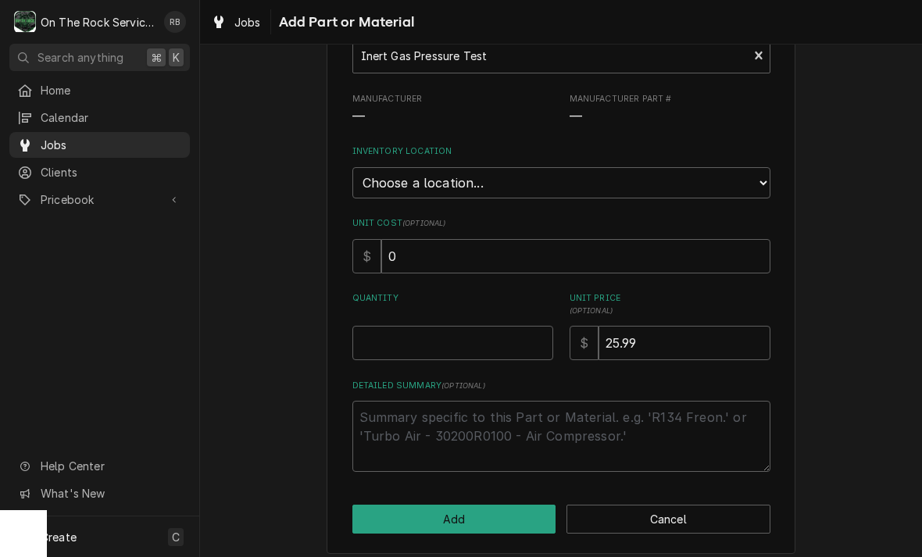
scroll to position [109, 0]
click at [376, 331] on input "Quantity" at bounding box center [452, 344] width 201 height 34
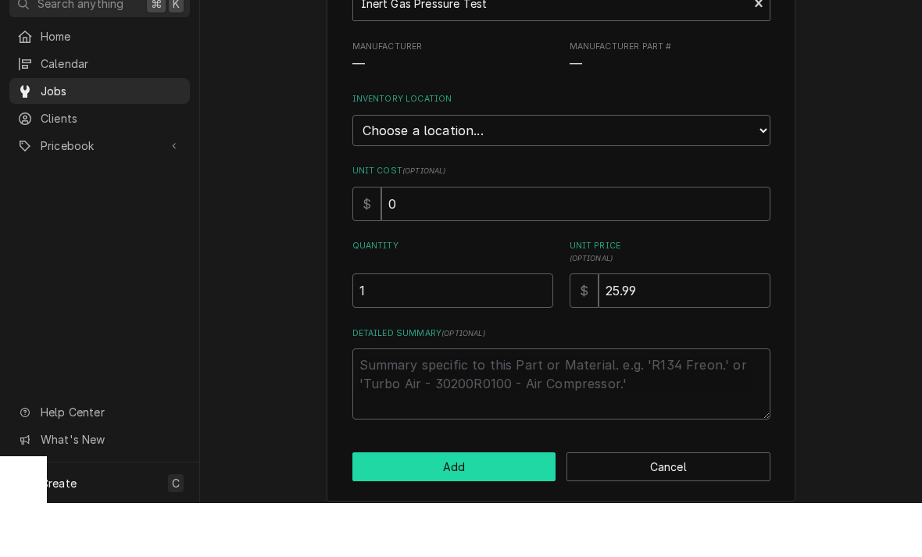
click at [494, 506] on button "Add" at bounding box center [454, 520] width 204 height 29
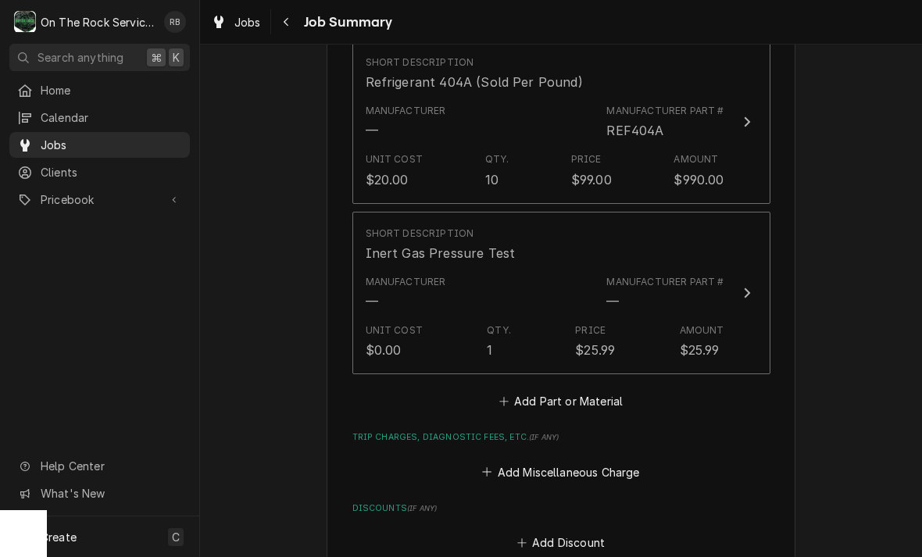
scroll to position [872, 0]
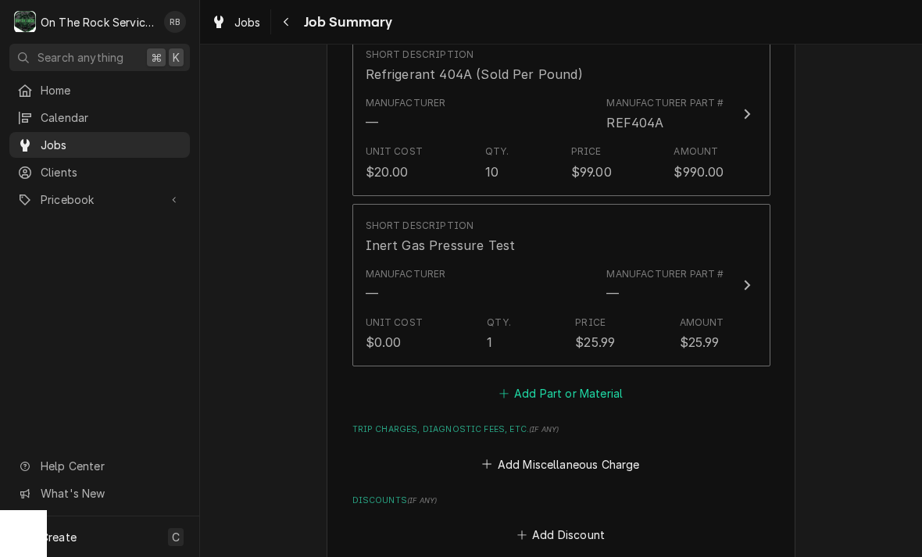
click at [587, 383] on button "Add Part or Material" at bounding box center [560, 394] width 129 height 22
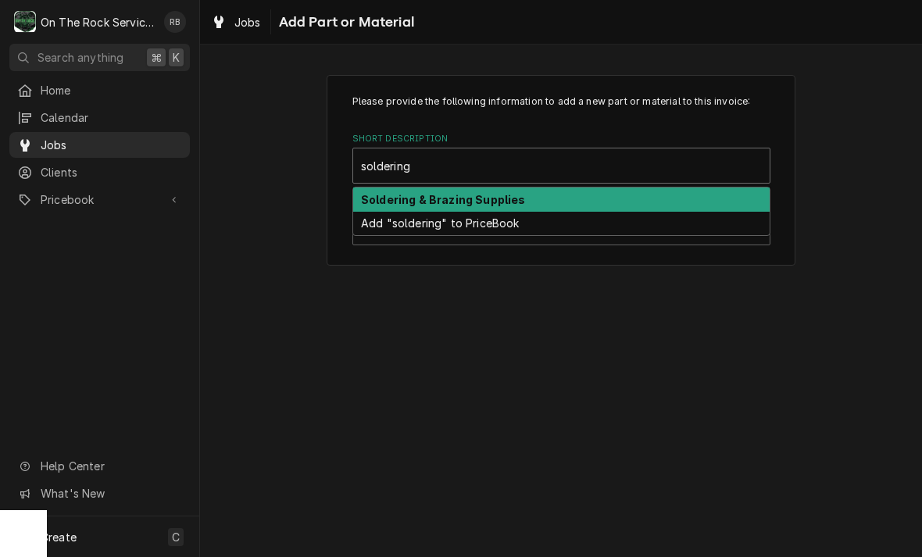
click at [518, 196] on strong "Soldering & Brazing Supplies" at bounding box center [443, 199] width 164 height 13
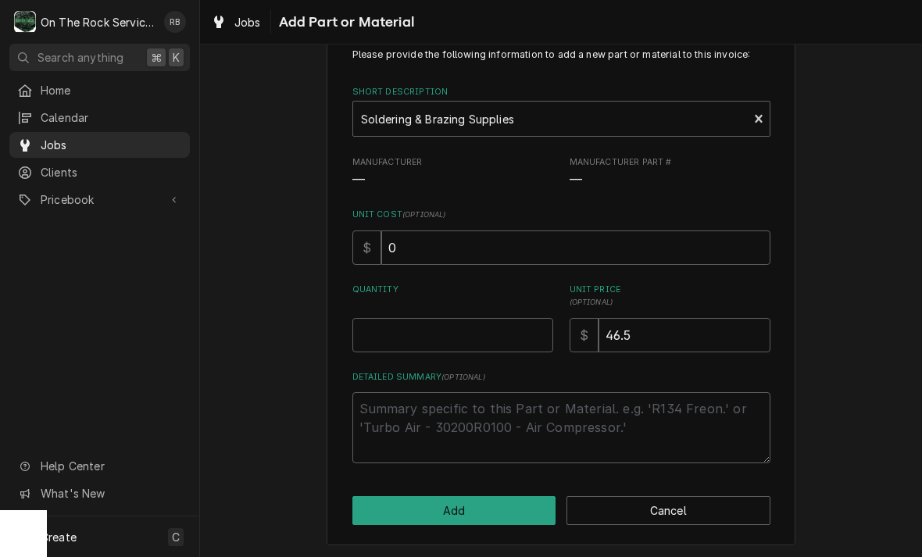
scroll to position [46, 0]
click at [663, 326] on input "46.5" at bounding box center [684, 336] width 172 height 34
click at [391, 319] on input "Quantity" at bounding box center [452, 336] width 201 height 34
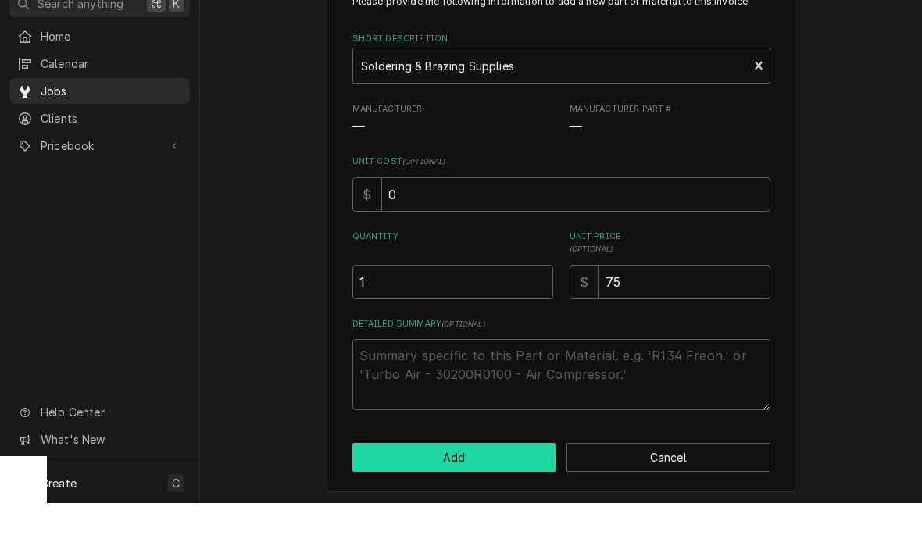
click at [470, 497] on button "Add" at bounding box center [454, 511] width 204 height 29
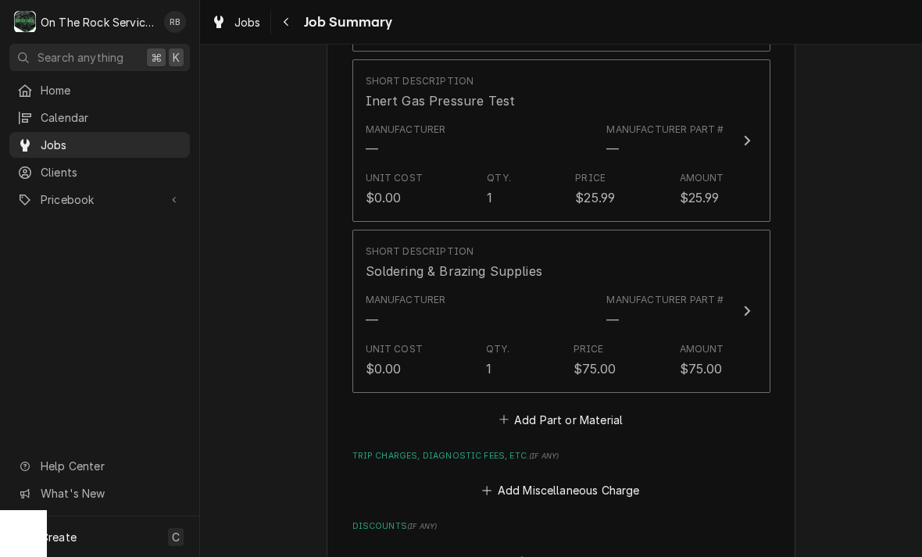
scroll to position [1023, 0]
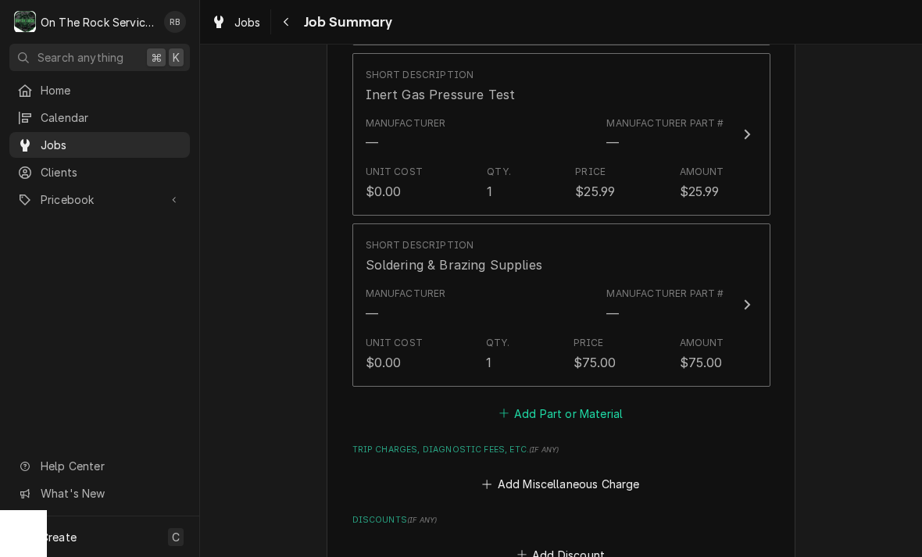
click at [501, 408] on icon "Parts and Materials" at bounding box center [503, 413] width 9 height 11
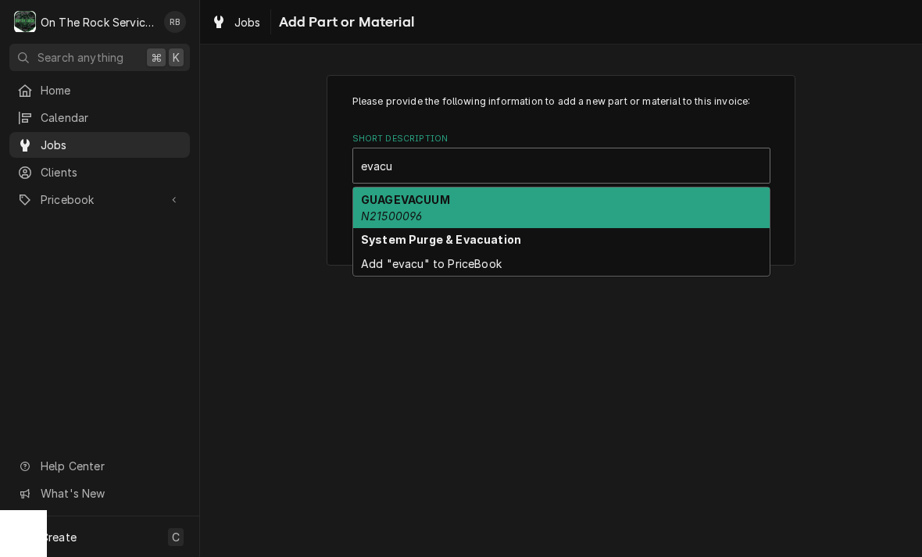
click at [476, 244] on strong "System Purge & Evacuation" at bounding box center [441, 239] width 160 height 13
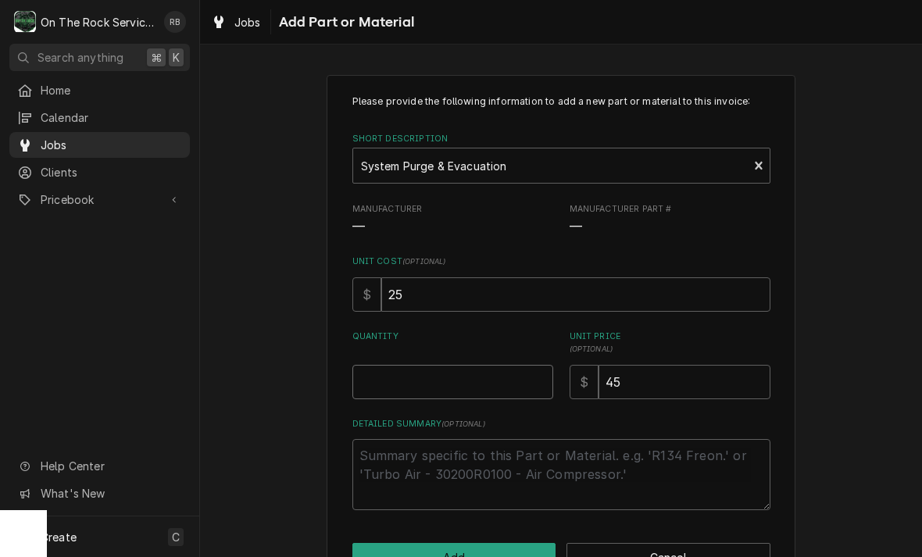
click at [426, 374] on input "Quantity" at bounding box center [452, 382] width 201 height 34
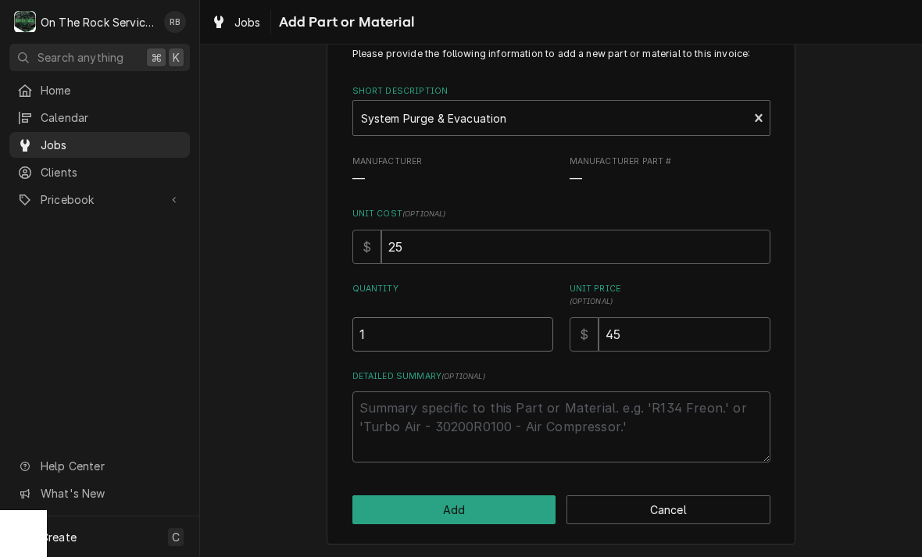
scroll to position [46, 0]
click at [847, 312] on div "Please provide the following information to add a new part or material to this …" at bounding box center [561, 287] width 722 height 544
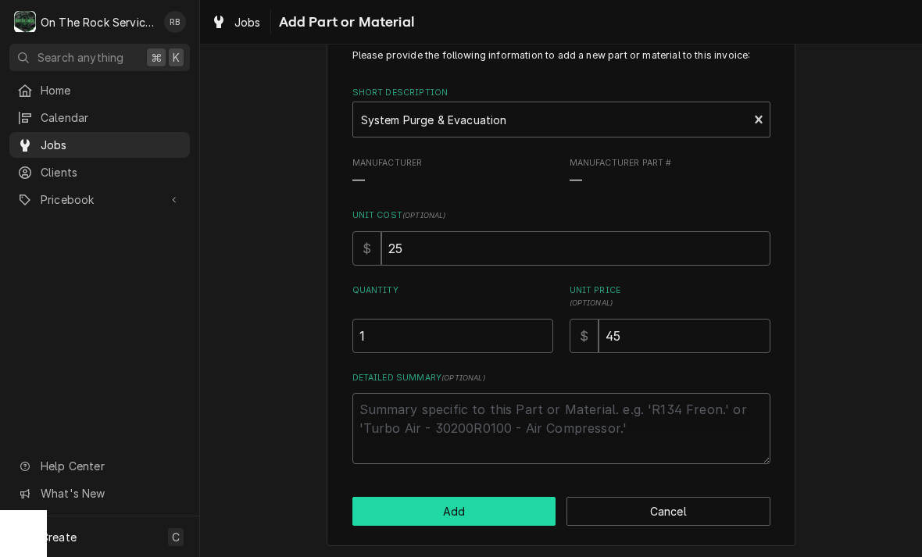
click at [458, 504] on button "Add" at bounding box center [454, 511] width 204 height 29
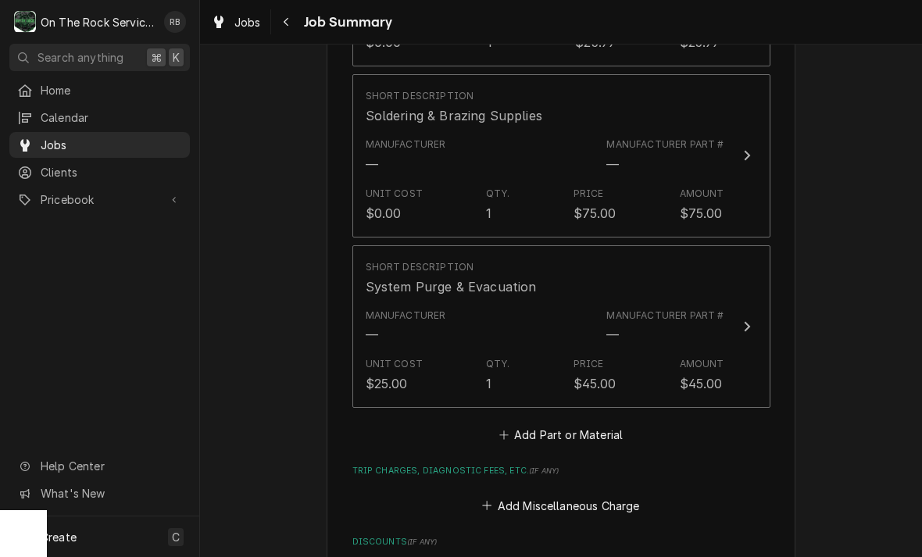
scroll to position [1178, 0]
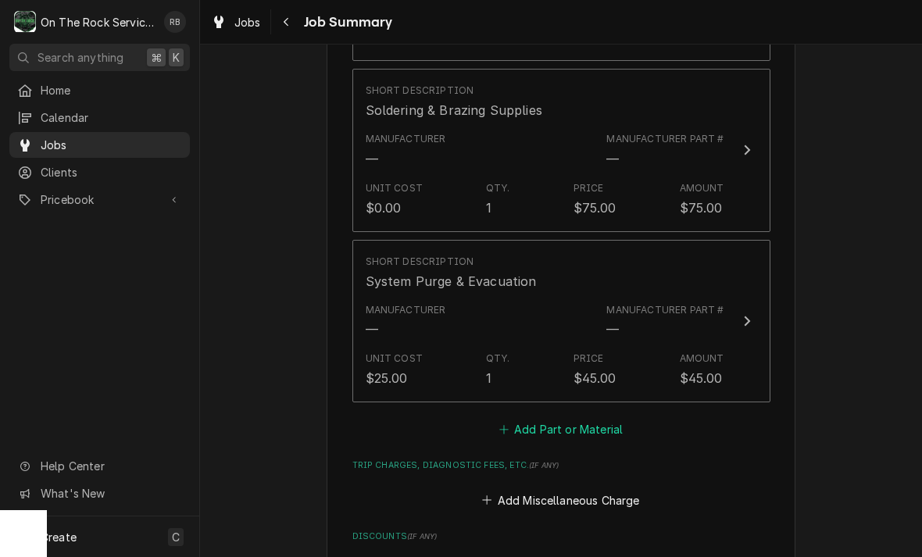
click at [550, 419] on button "Add Part or Material" at bounding box center [560, 430] width 129 height 22
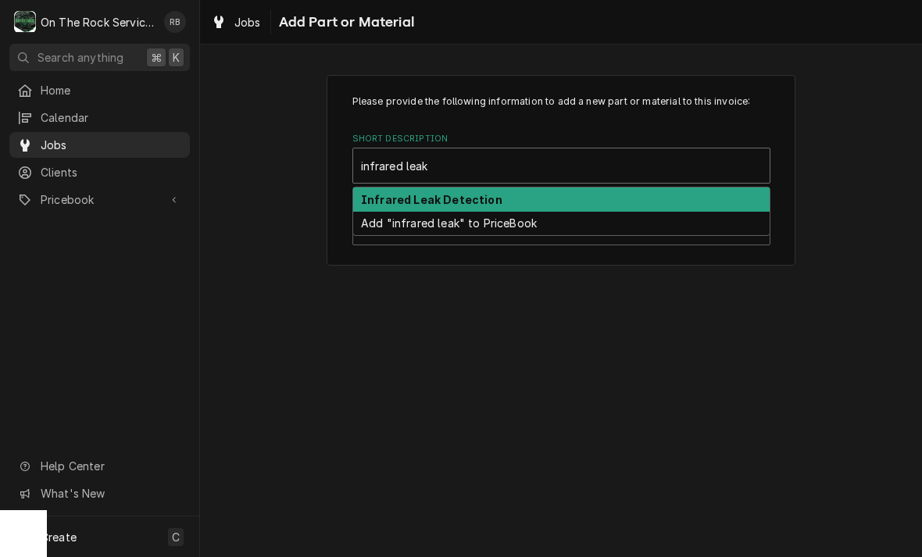
click at [442, 191] on div "Infrared Leak Detection" at bounding box center [561, 199] width 416 height 24
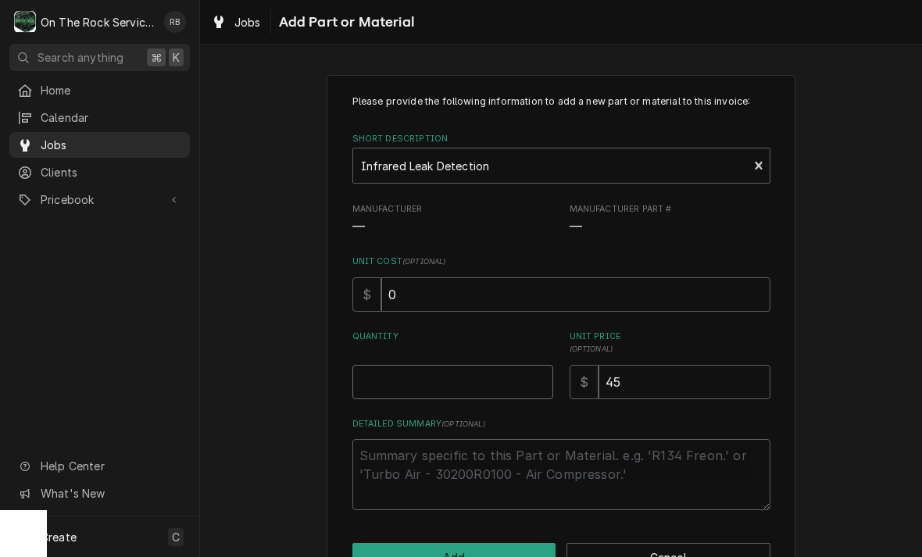
click at [432, 377] on input "Quantity" at bounding box center [452, 382] width 201 height 34
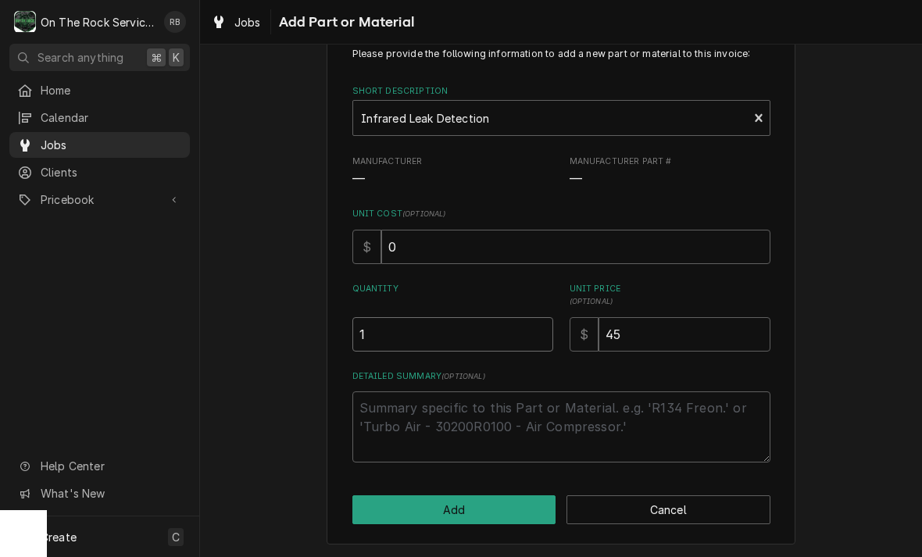
scroll to position [46, 0]
click at [838, 316] on div "Please provide the following information to add a new part or material to this …" at bounding box center [561, 287] width 722 height 544
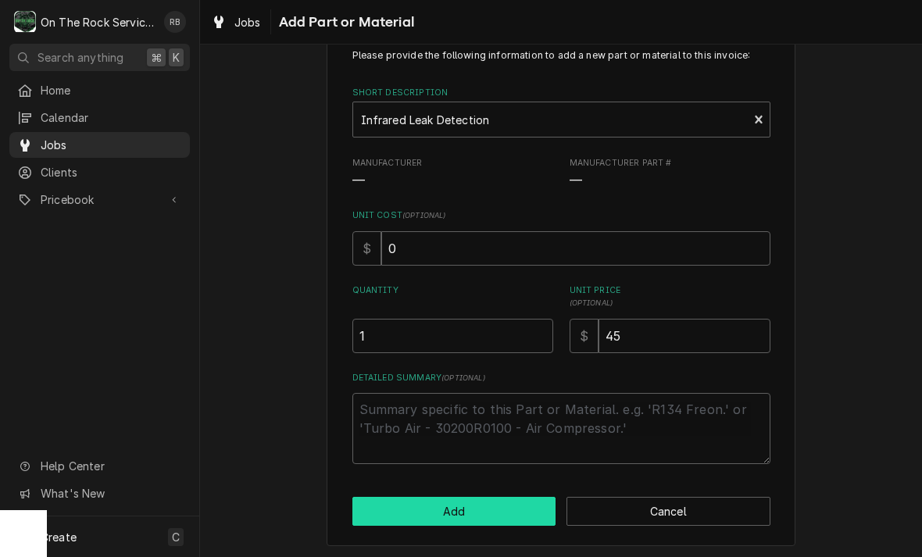
click at [477, 509] on button "Add" at bounding box center [454, 511] width 204 height 29
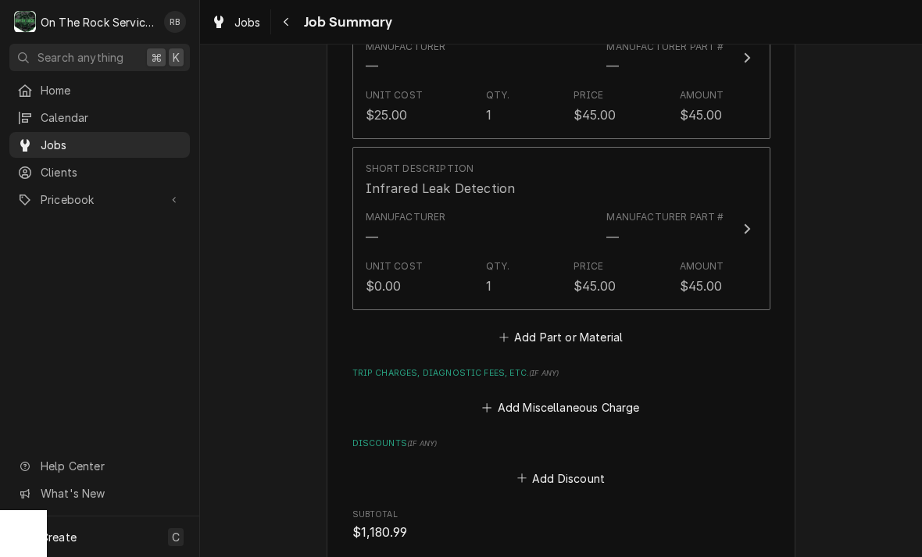
scroll to position [1439, 0]
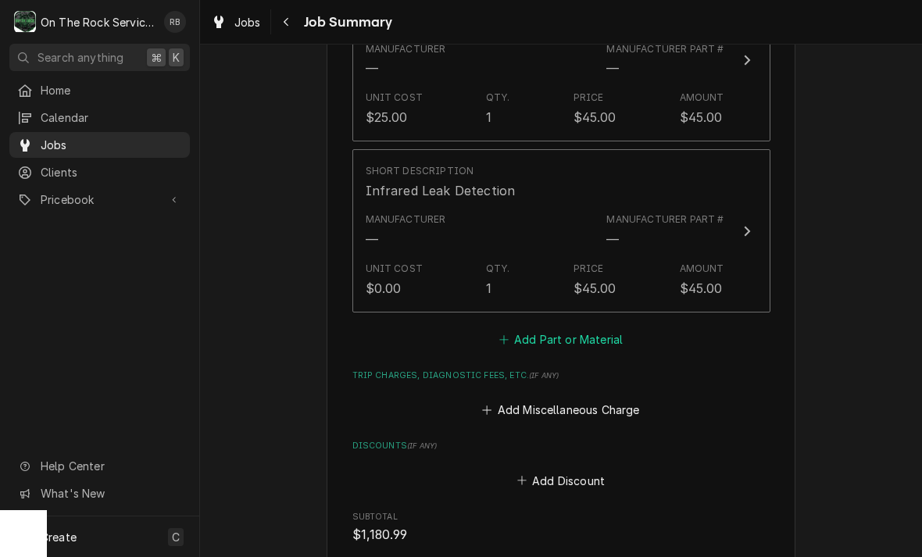
click at [523, 328] on button "Add Part or Material" at bounding box center [560, 339] width 129 height 22
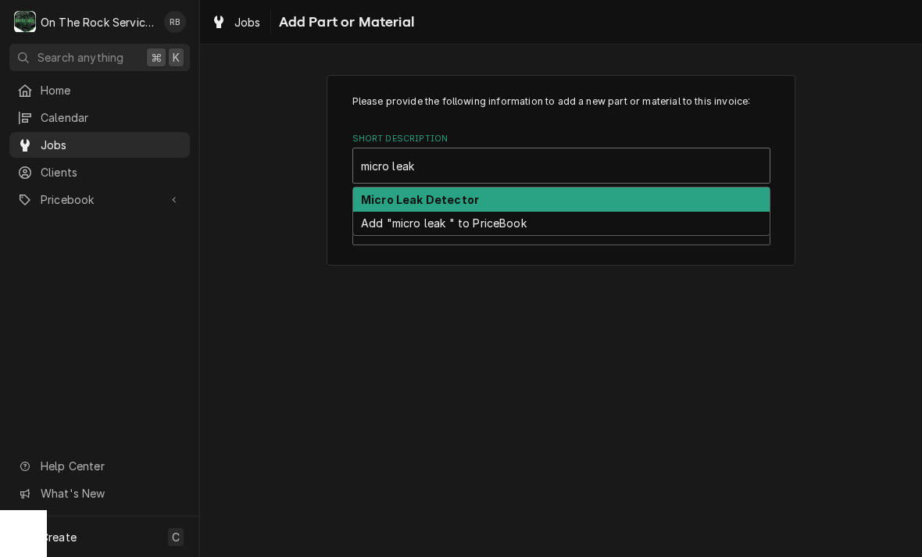
click at [400, 200] on strong "Micro Leak Detector" at bounding box center [420, 199] width 118 height 13
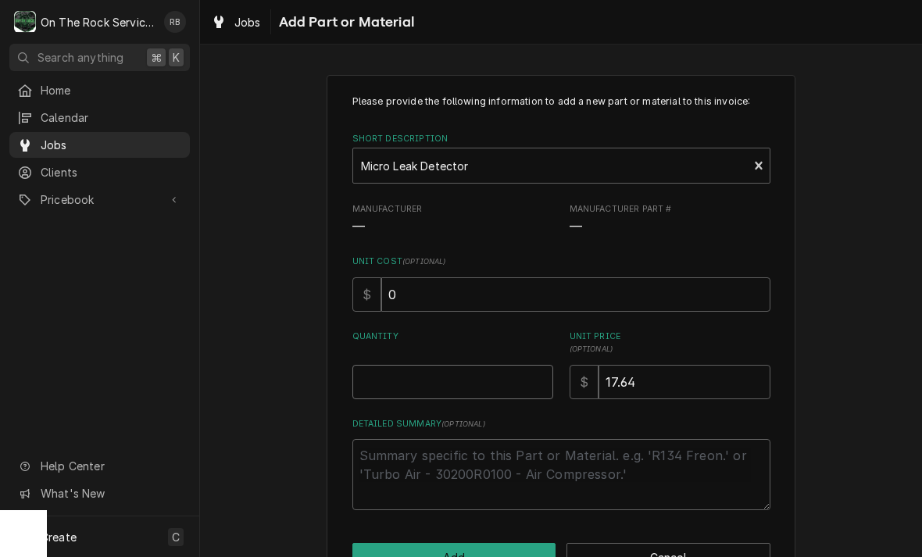
click at [375, 378] on input "Quantity" at bounding box center [452, 382] width 201 height 34
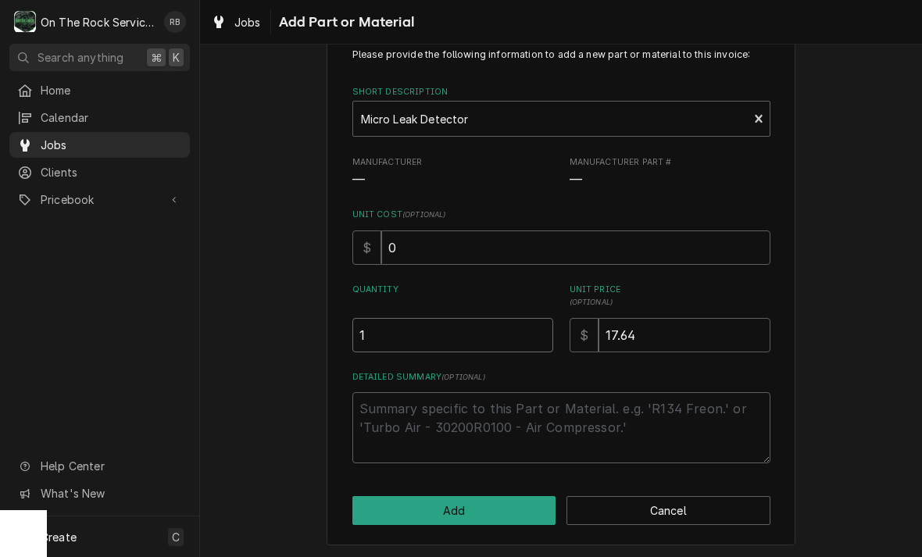
scroll to position [46, 0]
click at [822, 315] on div "Please provide the following information to add a new part or material to this …" at bounding box center [561, 287] width 722 height 544
click at [836, 320] on div "Please provide the following information to add a new part or material to this …" at bounding box center [561, 287] width 722 height 544
click at [490, 512] on button "Add" at bounding box center [454, 511] width 204 height 29
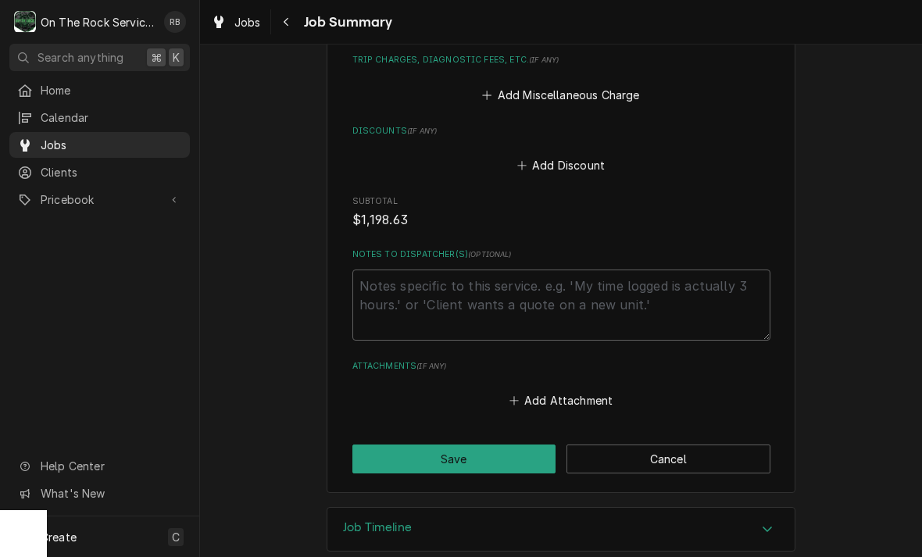
scroll to position [1924, 0]
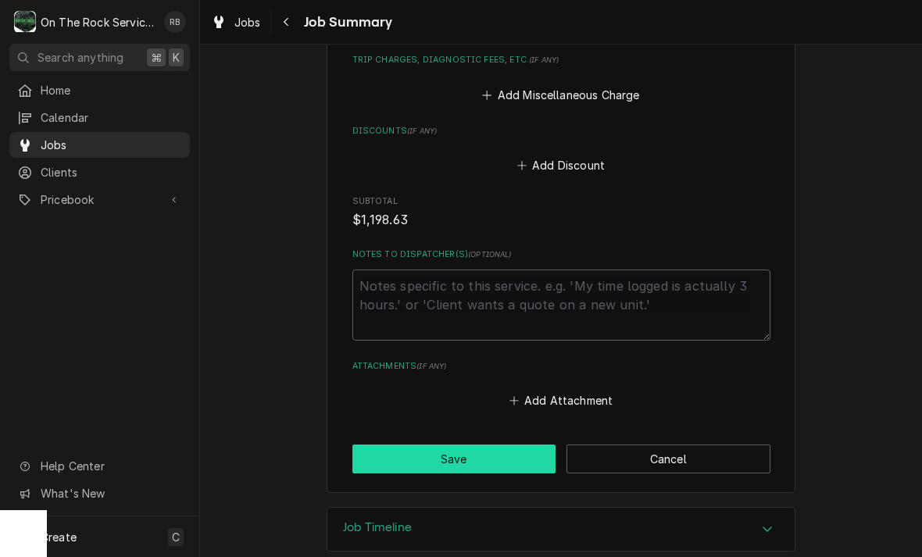
click at [469, 444] on button "Save" at bounding box center [454, 458] width 204 height 29
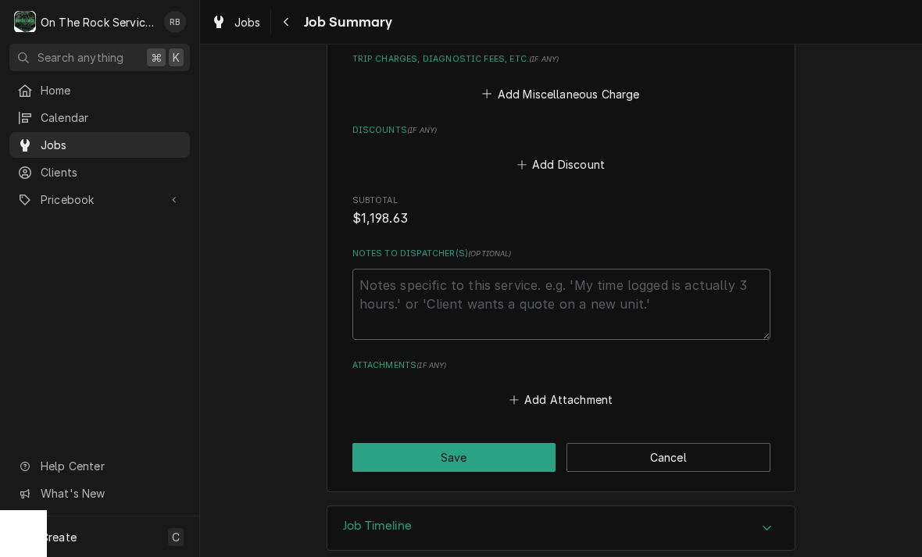
scroll to position [2157, 0]
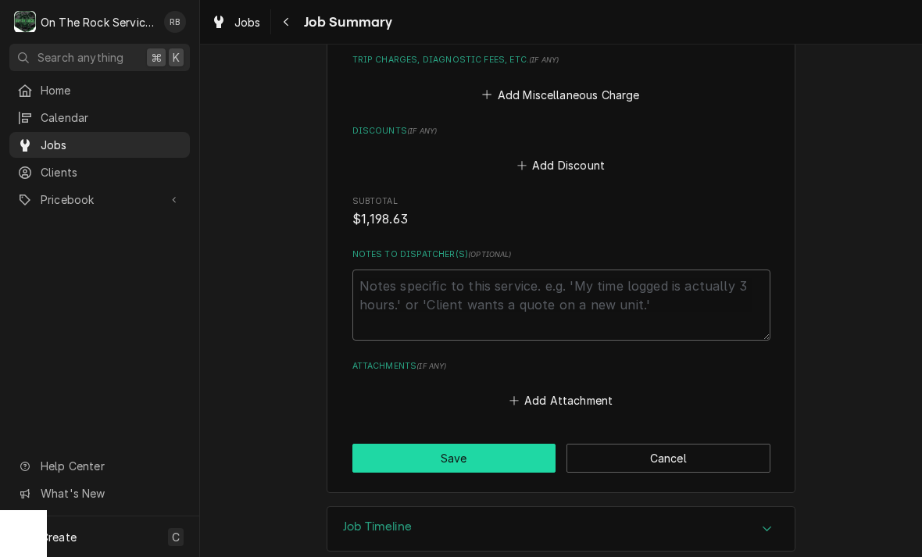
click at [460, 444] on button "Save" at bounding box center [454, 458] width 204 height 29
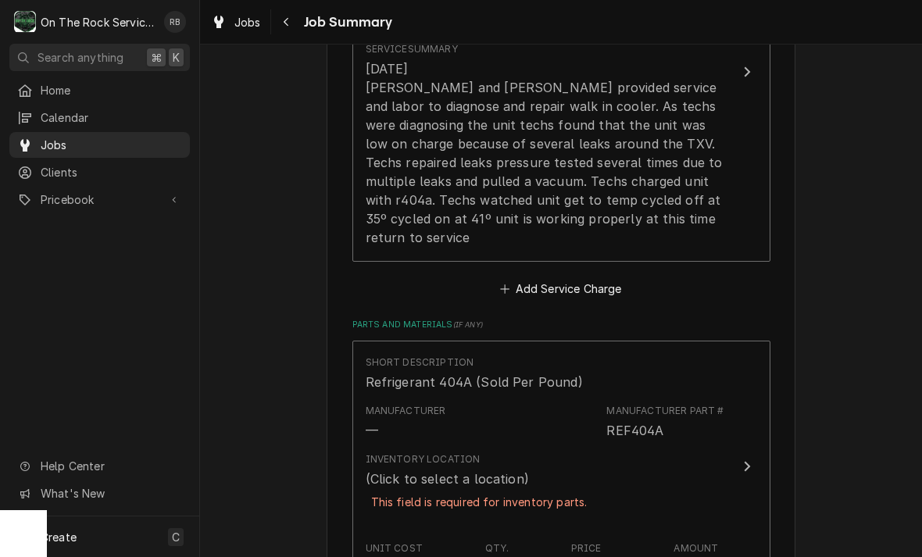
scroll to position [779, 0]
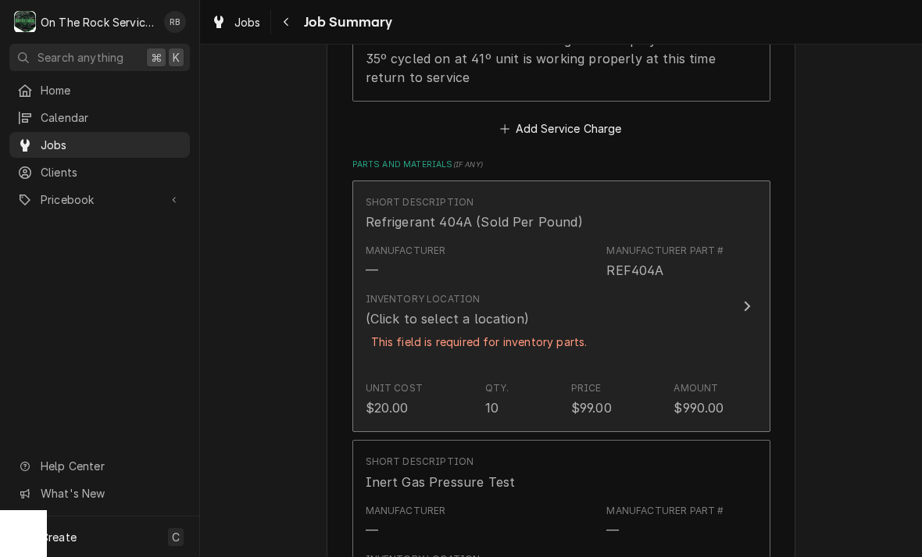
click at [737, 297] on div "Update Line Item" at bounding box center [747, 306] width 20 height 19
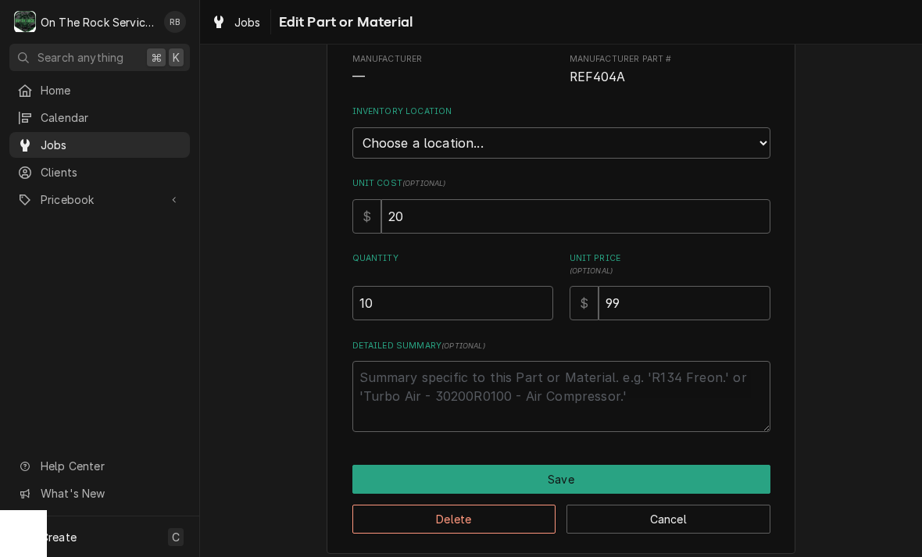
scroll to position [149, 0]
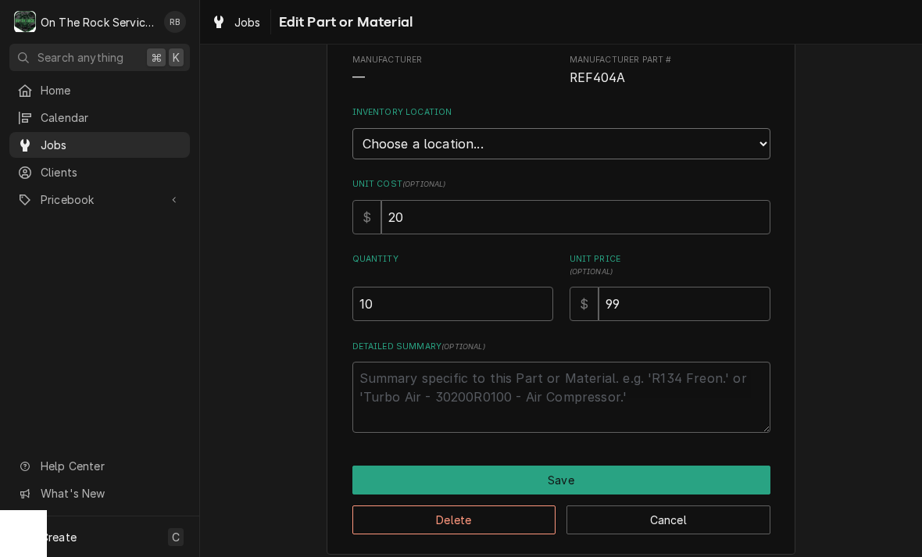
click at [750, 146] on select "Choose a location... Ray's Truck Rich's Truck Todd's Truck Warehouse" at bounding box center [561, 143] width 418 height 31
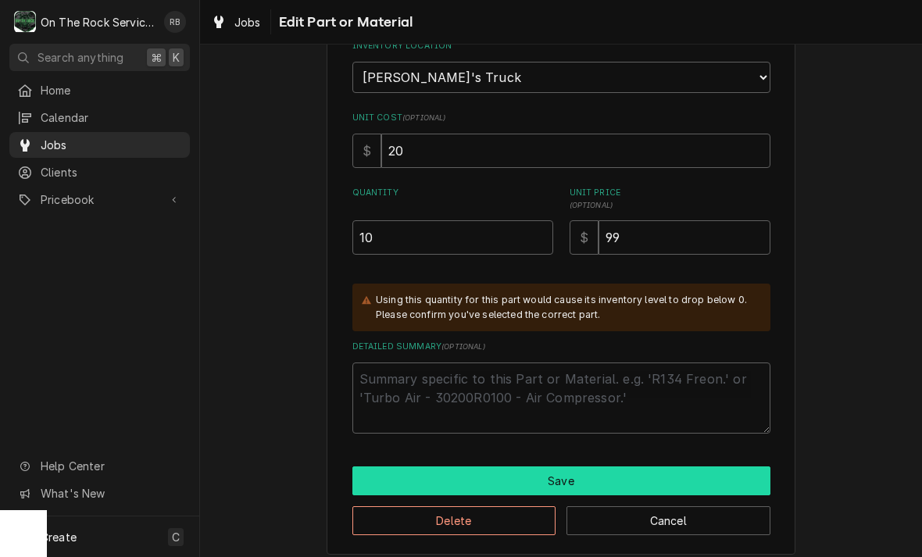
click at [683, 466] on button "Save" at bounding box center [561, 480] width 418 height 29
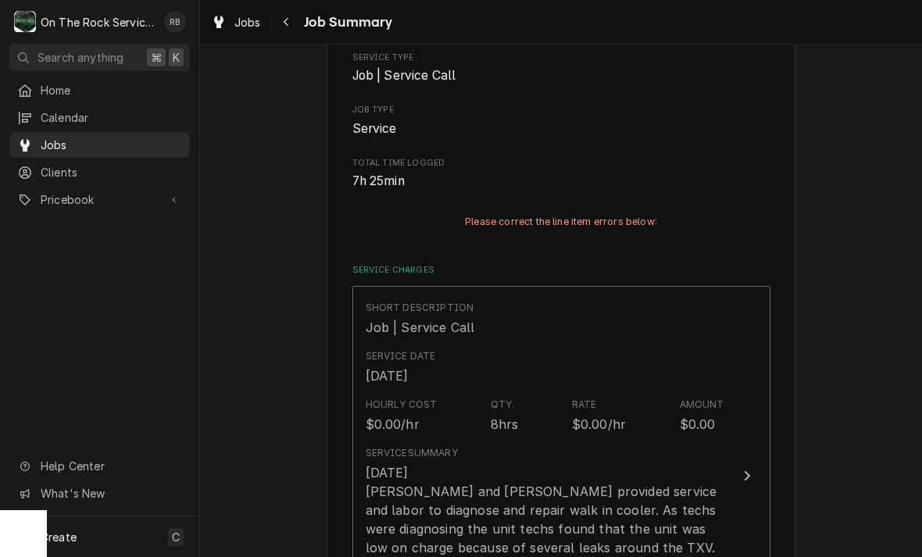
scroll to position [779, 0]
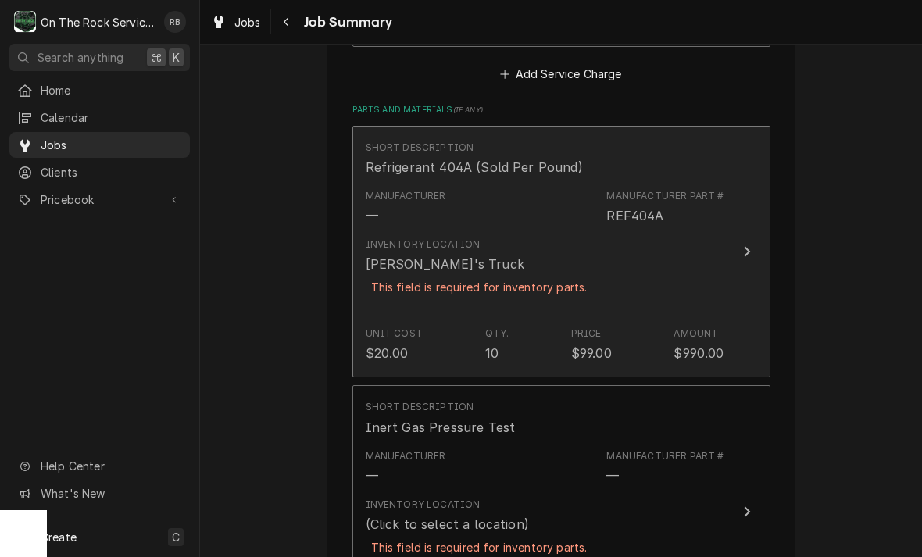
click at [662, 234] on div "Inventory Location Ray's Truck This field is required for inventory parts." at bounding box center [545, 275] width 358 height 89
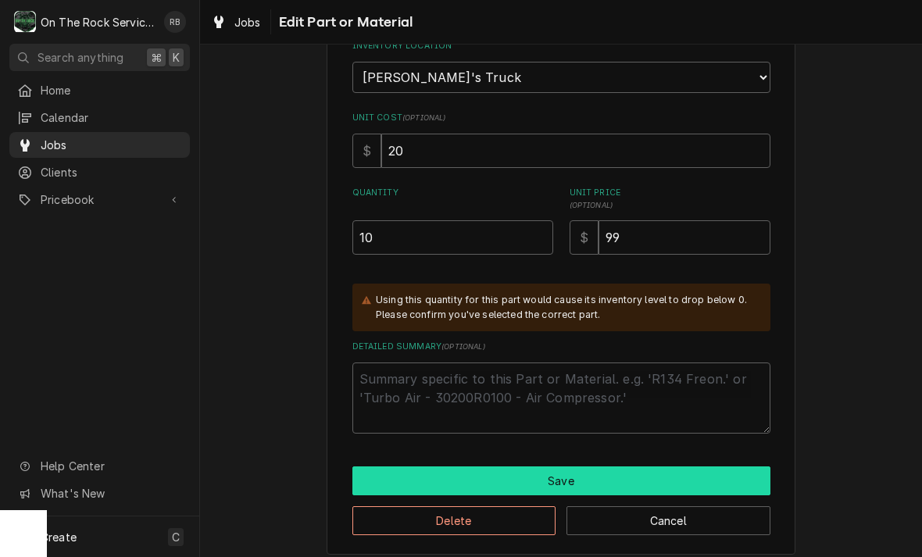
click at [704, 466] on button "Save" at bounding box center [561, 480] width 418 height 29
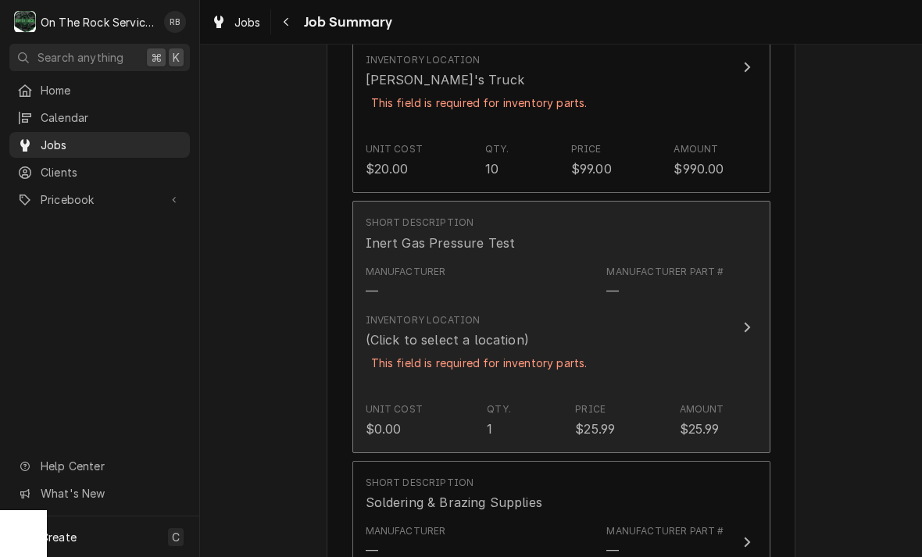
click at [731, 305] on button "Short Description Inert Gas Pressure Test Manufacturer — Manufacturer Part # — …" at bounding box center [561, 327] width 418 height 252
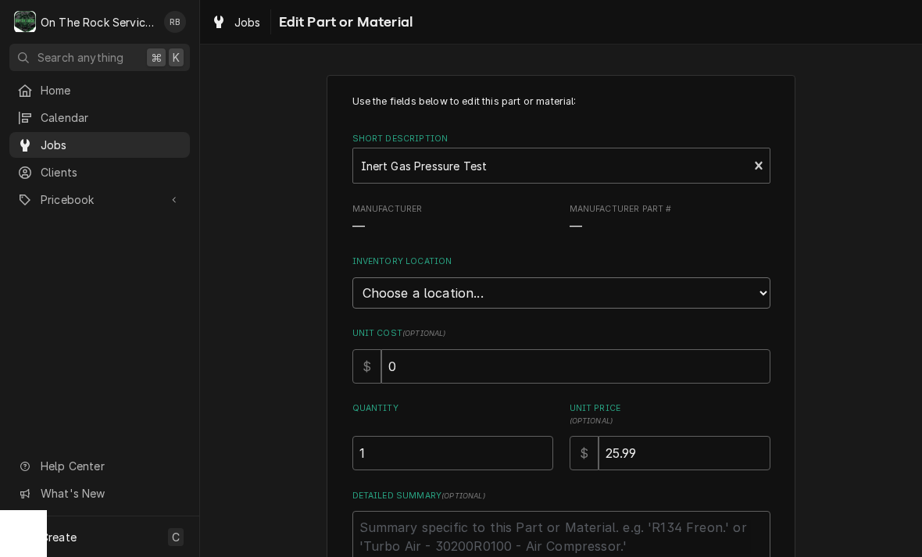
click at [758, 284] on select "Choose a location... Ray's Truck Rich's Truck Todd's Truck Warehouse" at bounding box center [561, 292] width 418 height 31
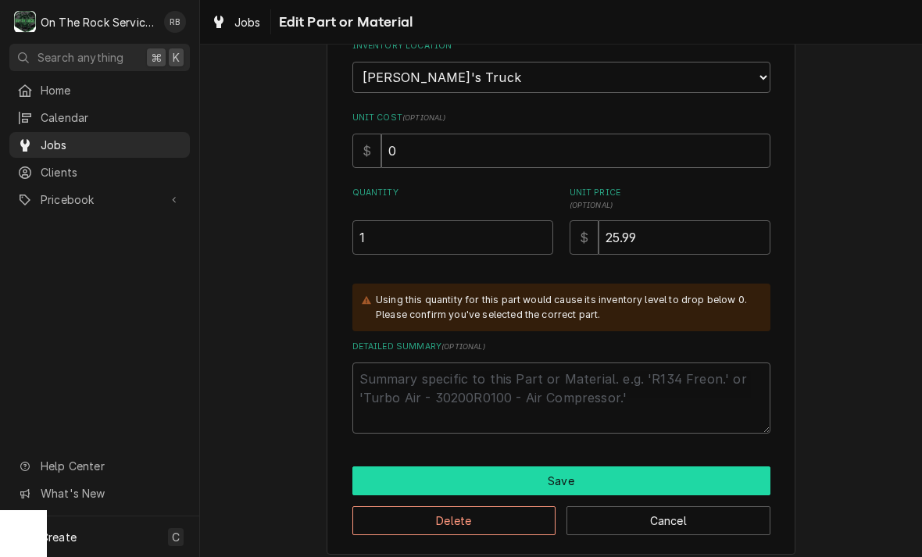
click at [708, 466] on button "Save" at bounding box center [561, 480] width 418 height 29
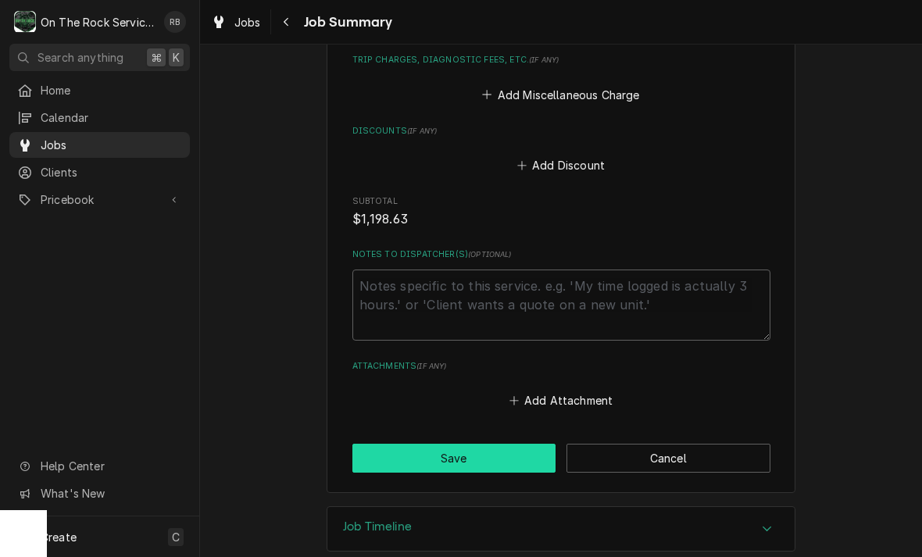
click at [493, 444] on button "Save" at bounding box center [454, 458] width 204 height 29
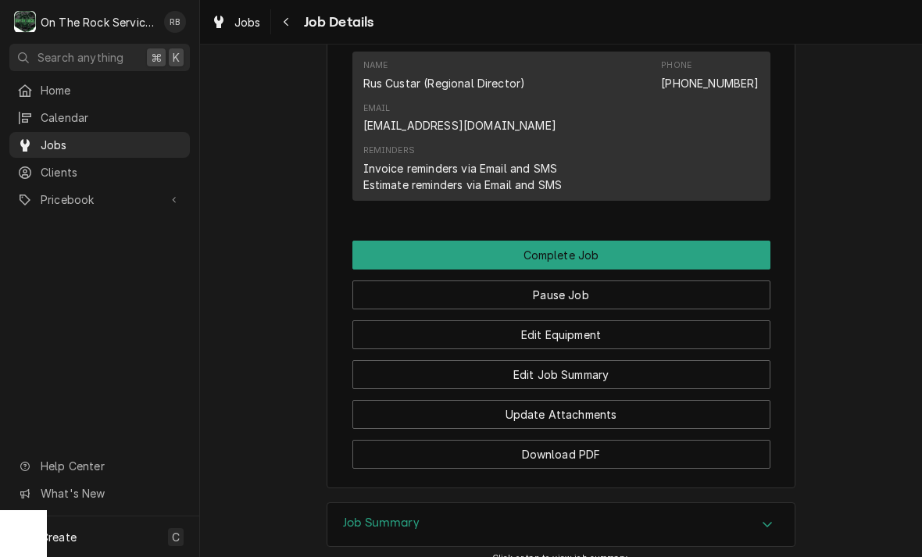
scroll to position [1594, 0]
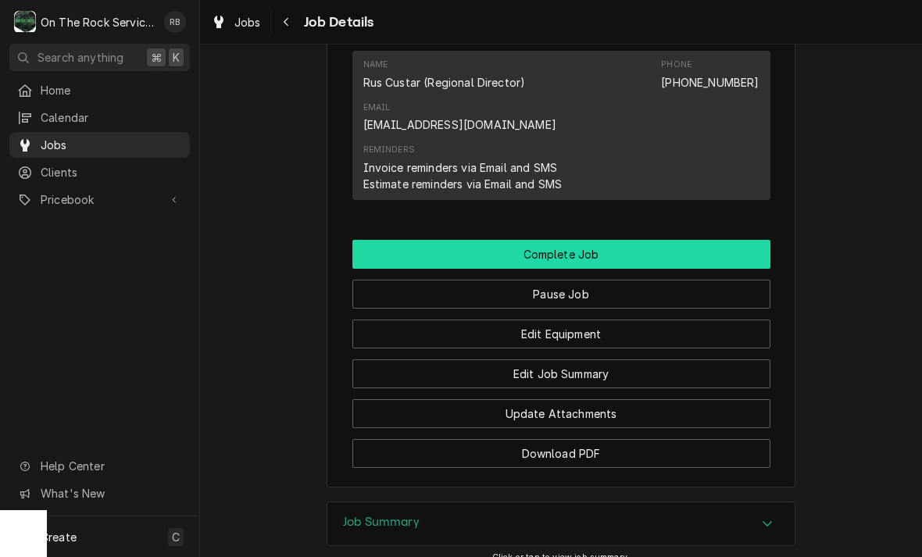
click at [586, 240] on button "Complete Job" at bounding box center [561, 254] width 418 height 29
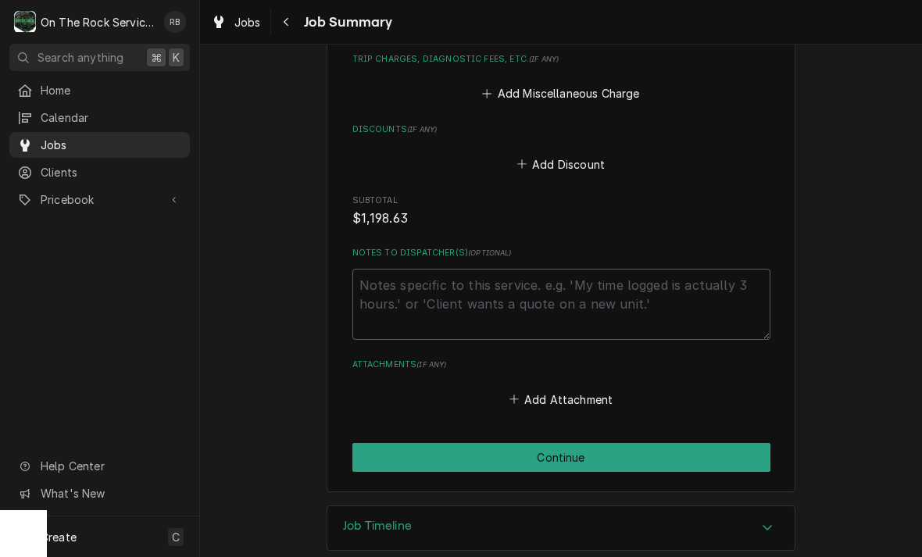
scroll to position [2022, 0]
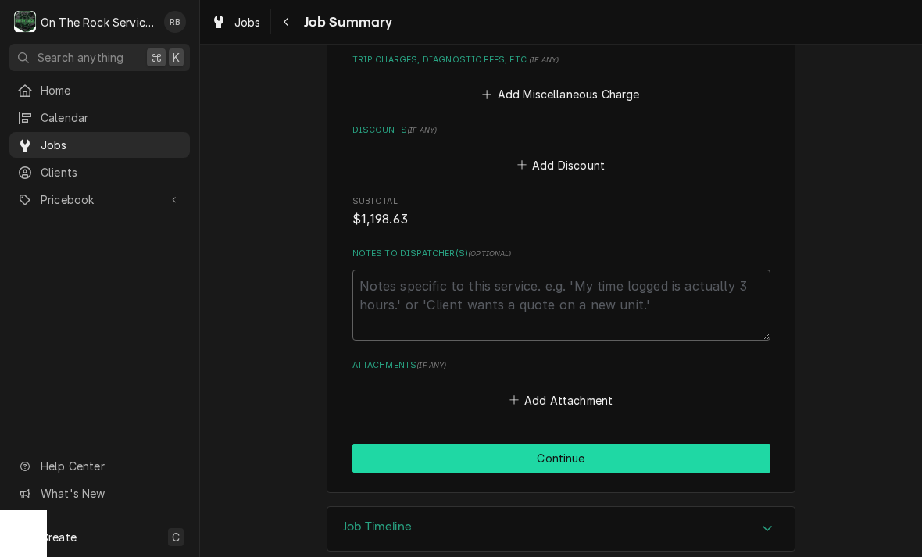
click at [664, 444] on button "Continue" at bounding box center [561, 458] width 418 height 29
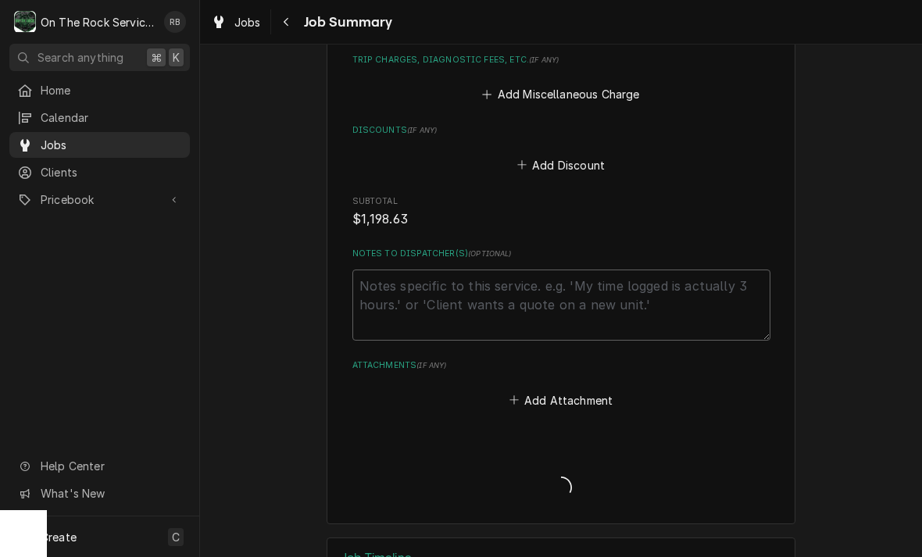
type textarea "x"
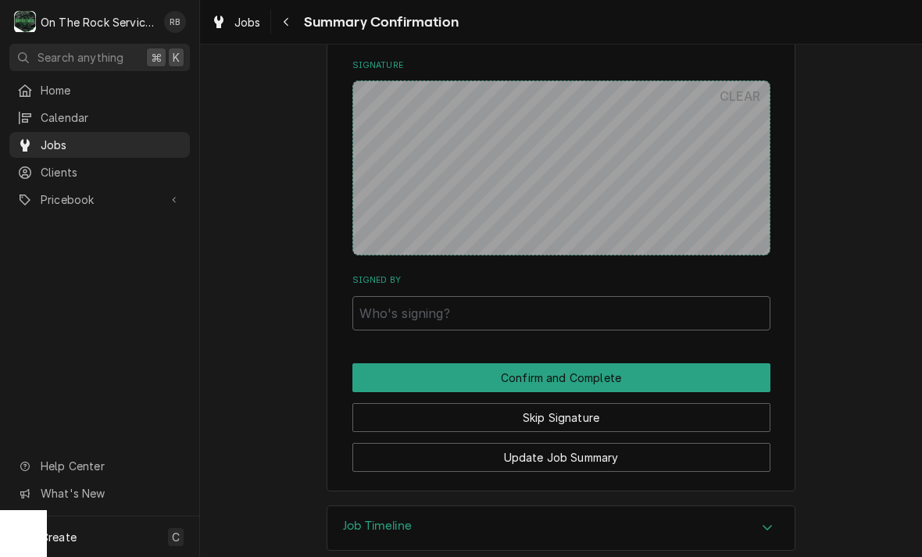
scroll to position [1867, 0]
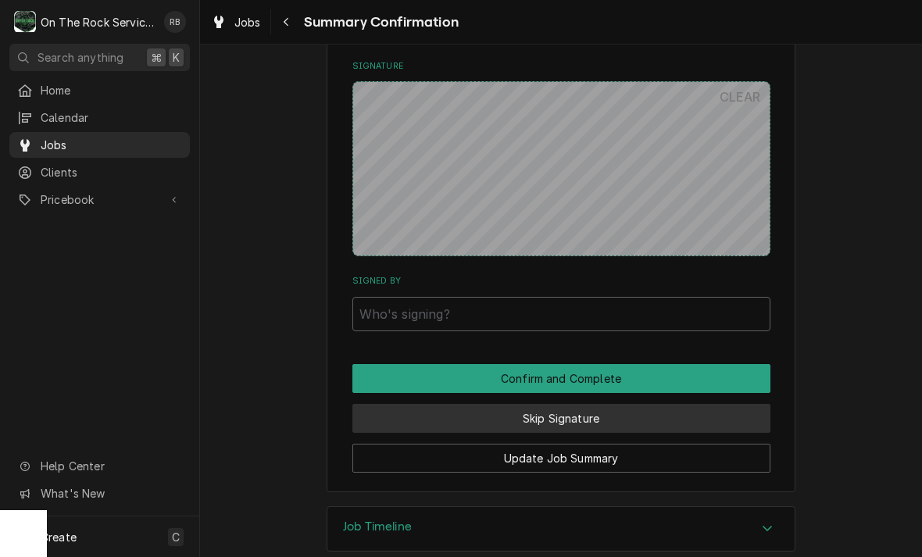
click at [652, 404] on button "Skip Signature" at bounding box center [561, 418] width 418 height 29
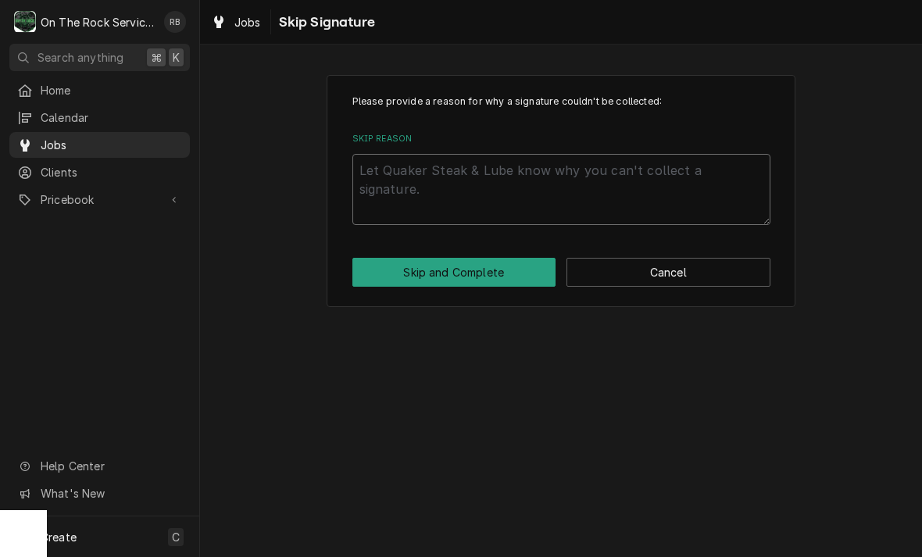
click at [408, 173] on textarea "Skip Reason" at bounding box center [561, 189] width 418 height 71
type textarea "x"
type textarea "N"
type textarea "x"
type textarea "No"
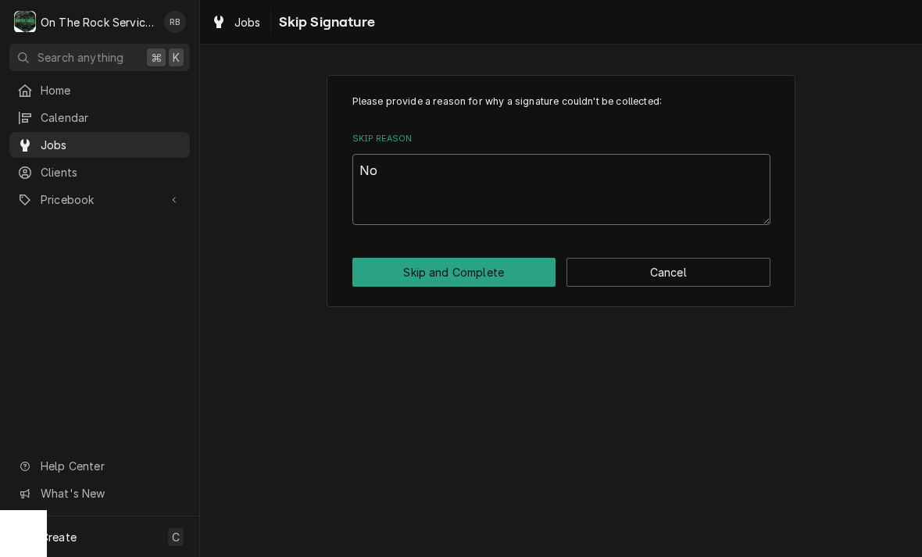
type textarea "x"
type textarea "Not"
type textarea "x"
type textarea "Not"
type textarea "x"
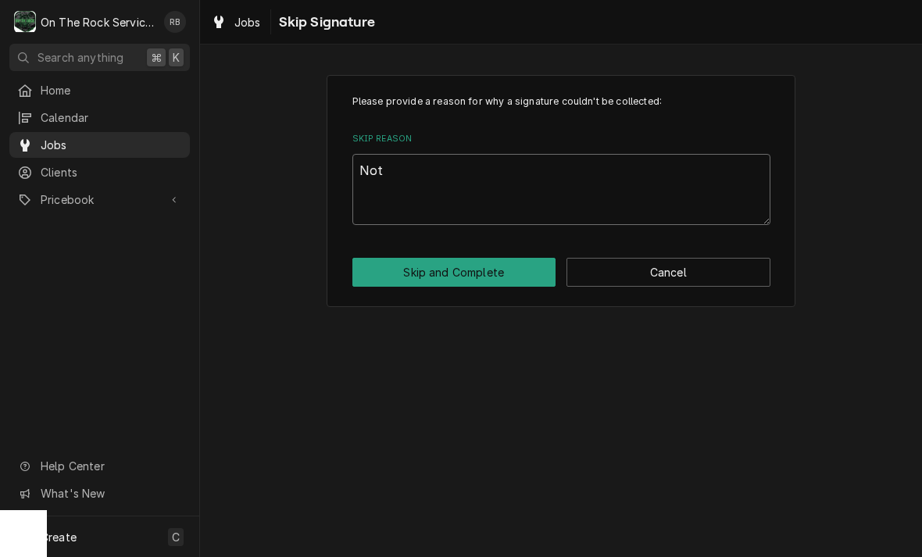
type textarea "Not n"
type textarea "x"
type textarea "Not ne"
type textarea "x"
type textarea "Not nee"
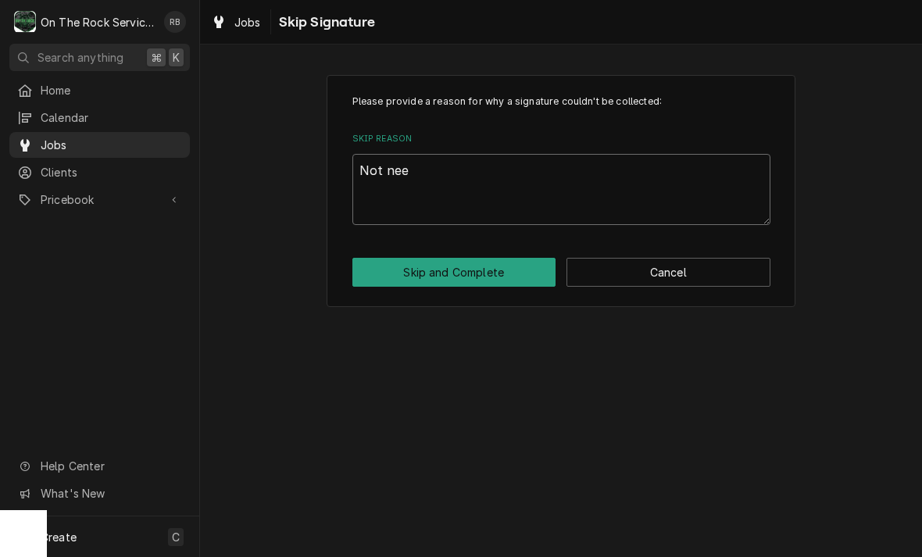
type textarea "x"
type textarea "Not need"
type textarea "x"
type textarea "Not neede"
type textarea "x"
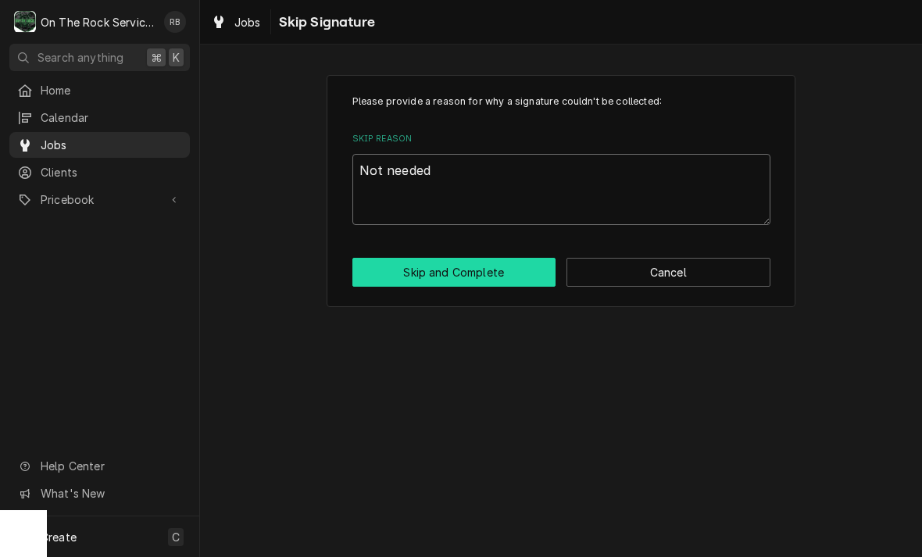
type textarea "Not needed"
click at [484, 287] on button "Skip and Complete" at bounding box center [454, 272] width 204 height 29
type textarea "x"
